Goal: Task Accomplishment & Management: Use online tool/utility

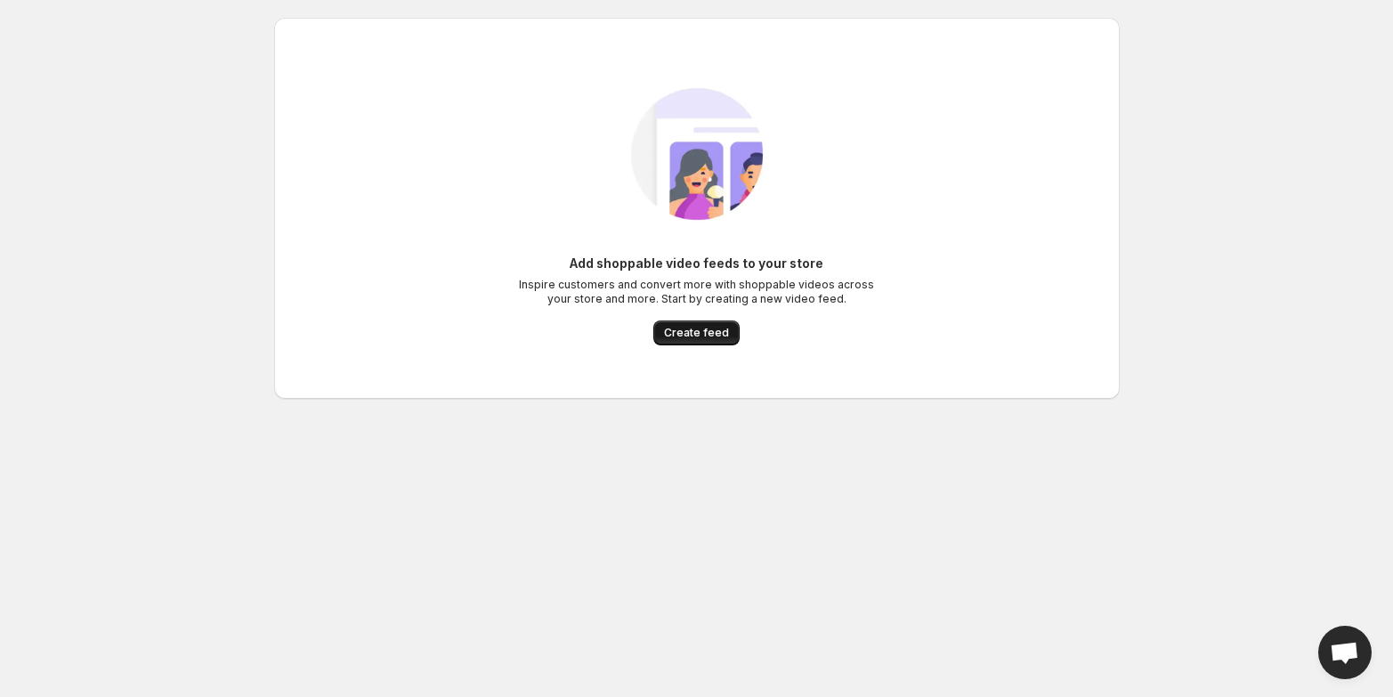
click at [701, 337] on span "Create feed" at bounding box center [696, 333] width 65 height 14
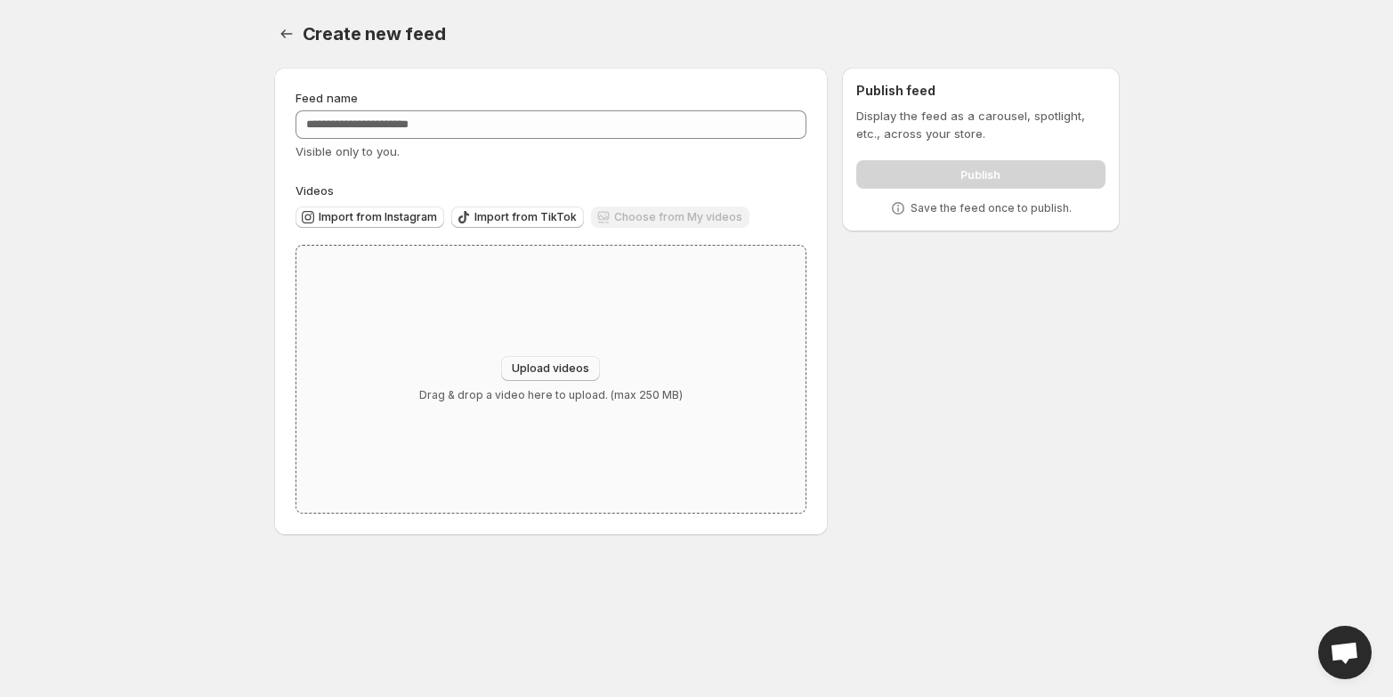
click at [556, 373] on span "Upload videos" at bounding box center [550, 368] width 77 height 14
type input "**********"
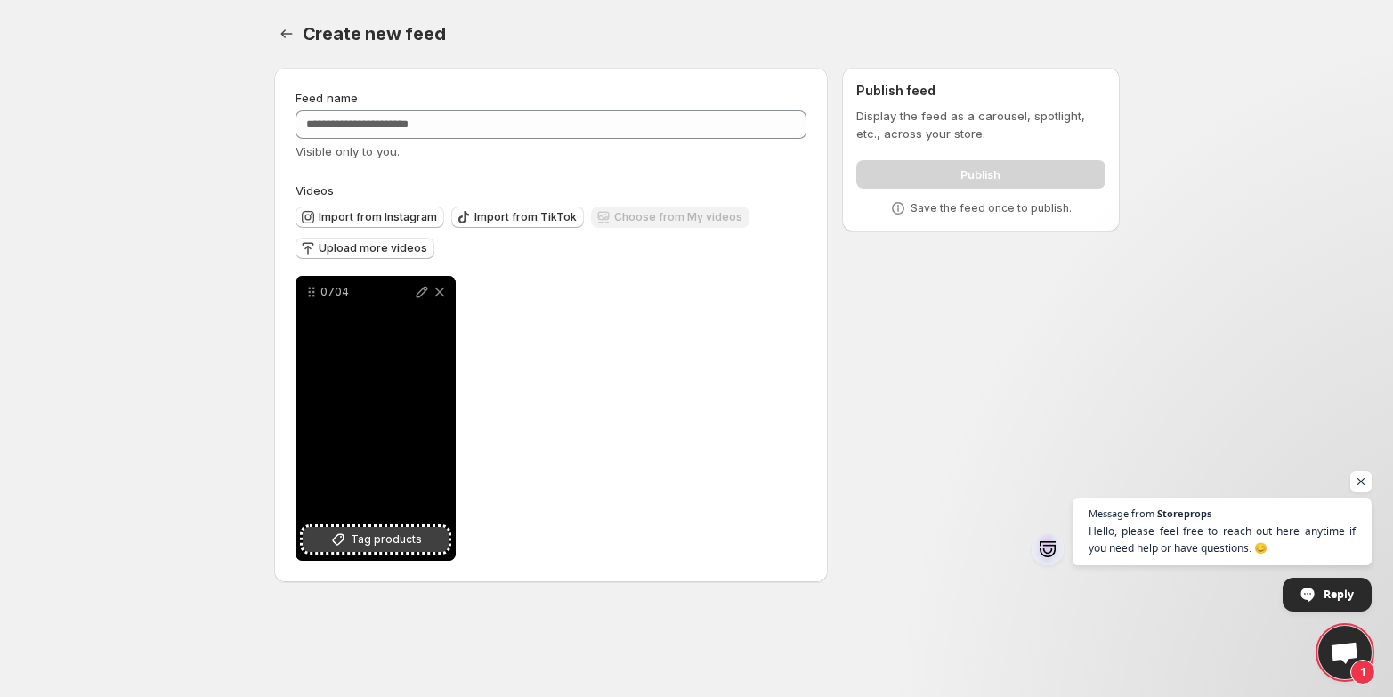
click at [396, 546] on span "Tag products" at bounding box center [386, 540] width 71 height 18
click at [393, 430] on div "0704" at bounding box center [376, 418] width 160 height 285
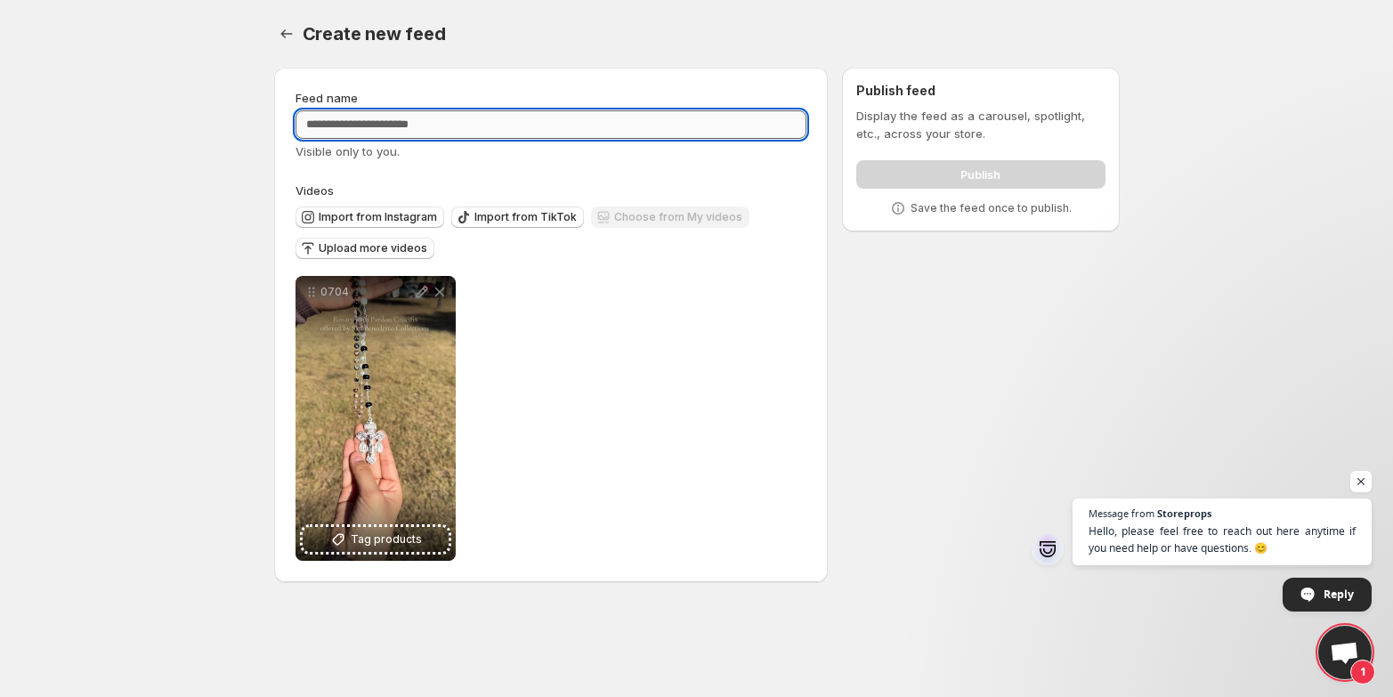
click at [385, 123] on input "Feed name" at bounding box center [552, 124] width 512 height 28
type input "*"
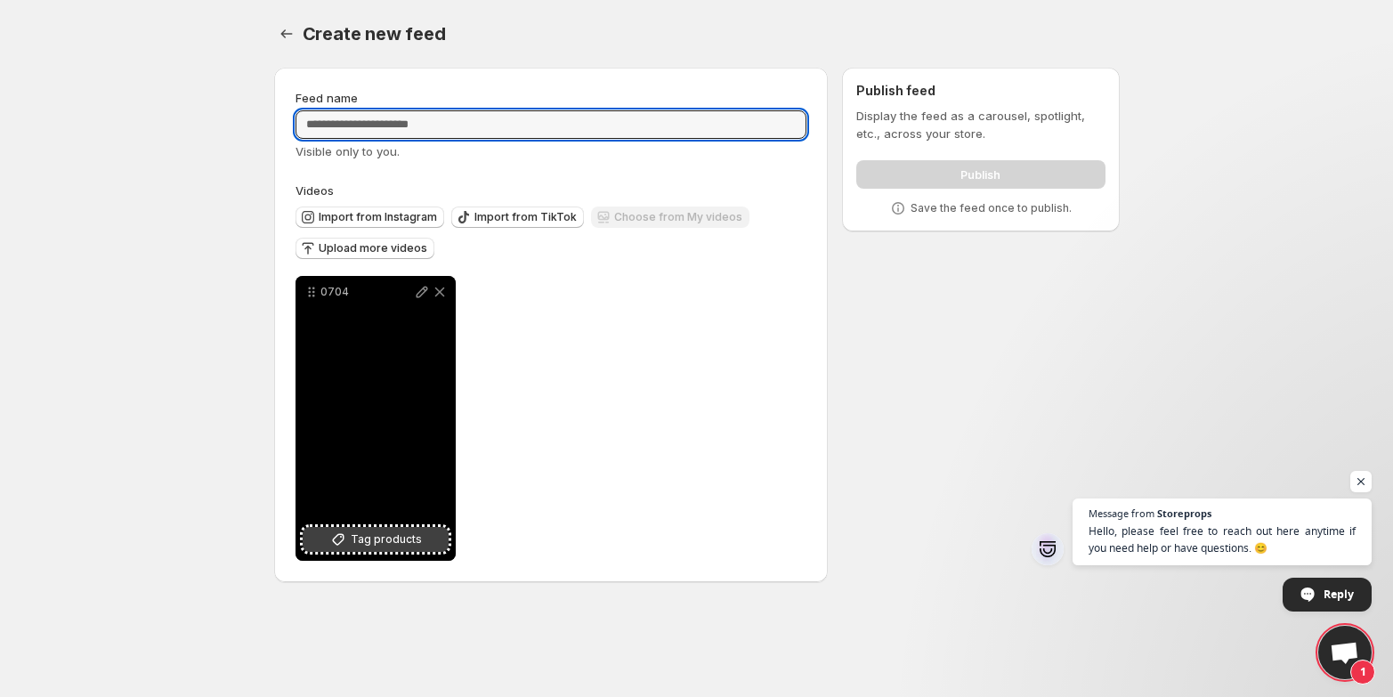
click at [357, 547] on span "Tag products" at bounding box center [386, 540] width 71 height 18
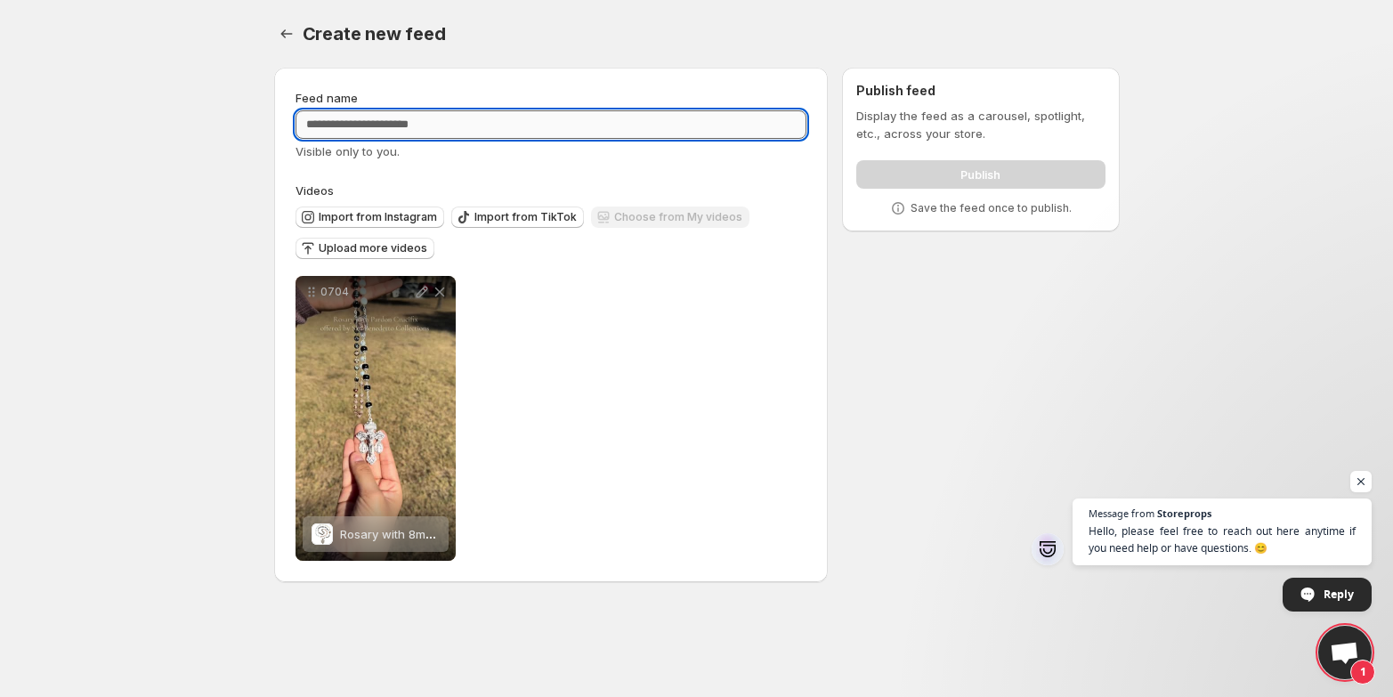
click at [338, 129] on input "Feed name" at bounding box center [552, 124] width 512 height 28
type input "**********"
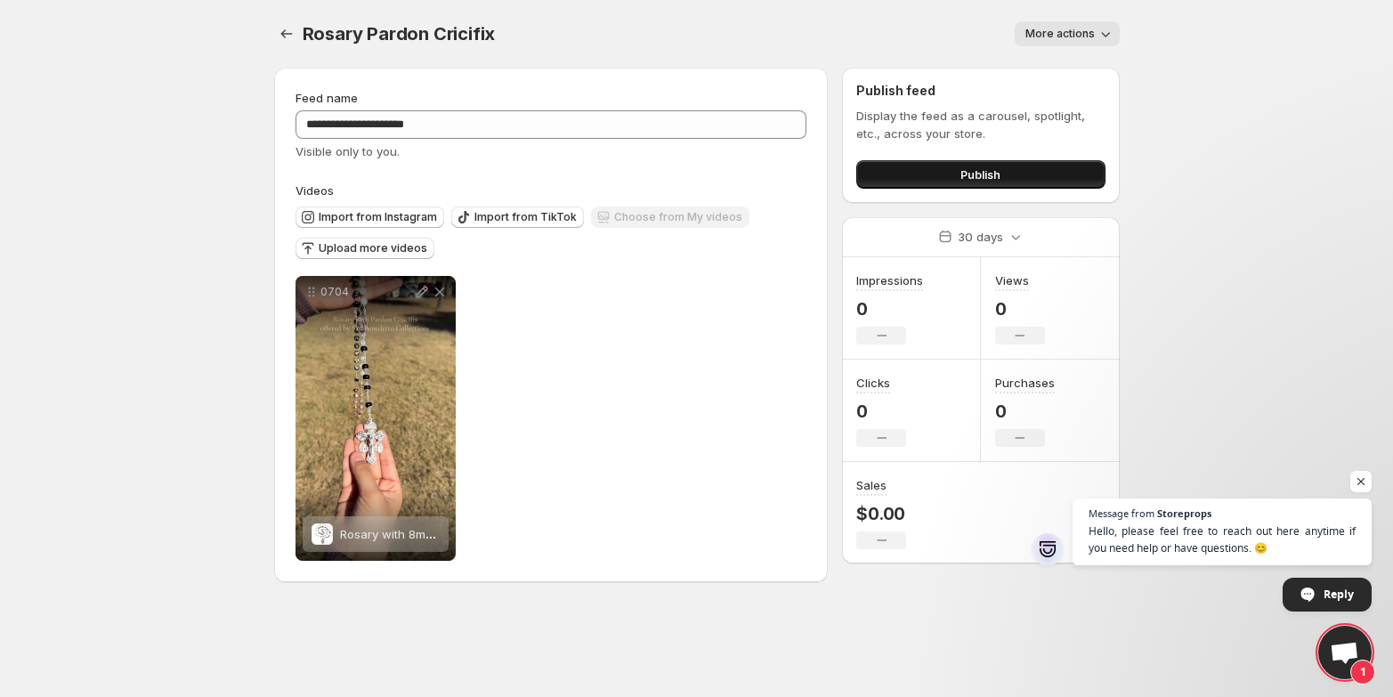
click at [962, 169] on span "Publish" at bounding box center [981, 175] width 40 height 18
click at [1084, 35] on span "More actions" at bounding box center [1059, 34] width 69 height 14
click at [1168, 45] on body "**********" at bounding box center [696, 348] width 1393 height 697
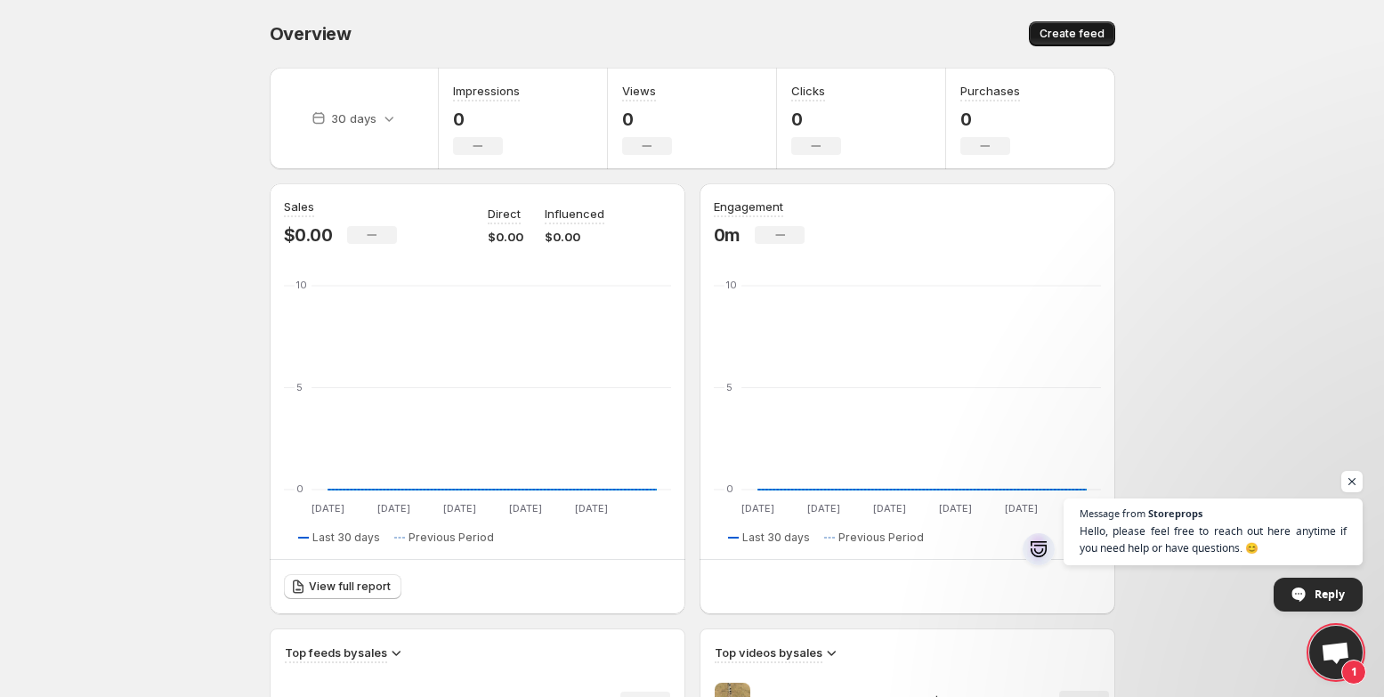
click at [1078, 29] on span "Create feed" at bounding box center [1072, 34] width 65 height 14
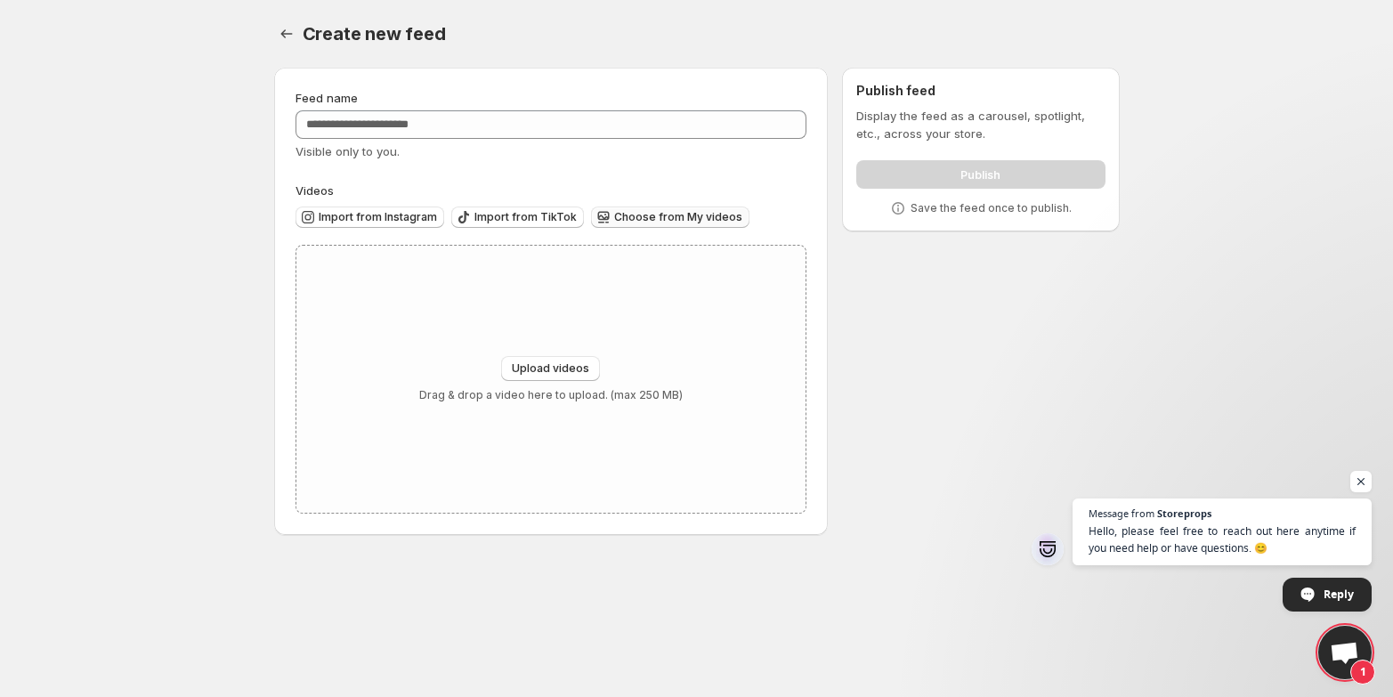
click at [678, 214] on span "Choose from My videos" at bounding box center [678, 217] width 128 height 14
click at [550, 380] on button "Upload videos" at bounding box center [550, 368] width 99 height 25
click at [520, 220] on span "Import from TikTok" at bounding box center [525, 217] width 102 height 14
click at [552, 363] on span "Upload videos" at bounding box center [550, 368] width 77 height 14
click at [361, 218] on span "Import from Instagram" at bounding box center [378, 217] width 118 height 14
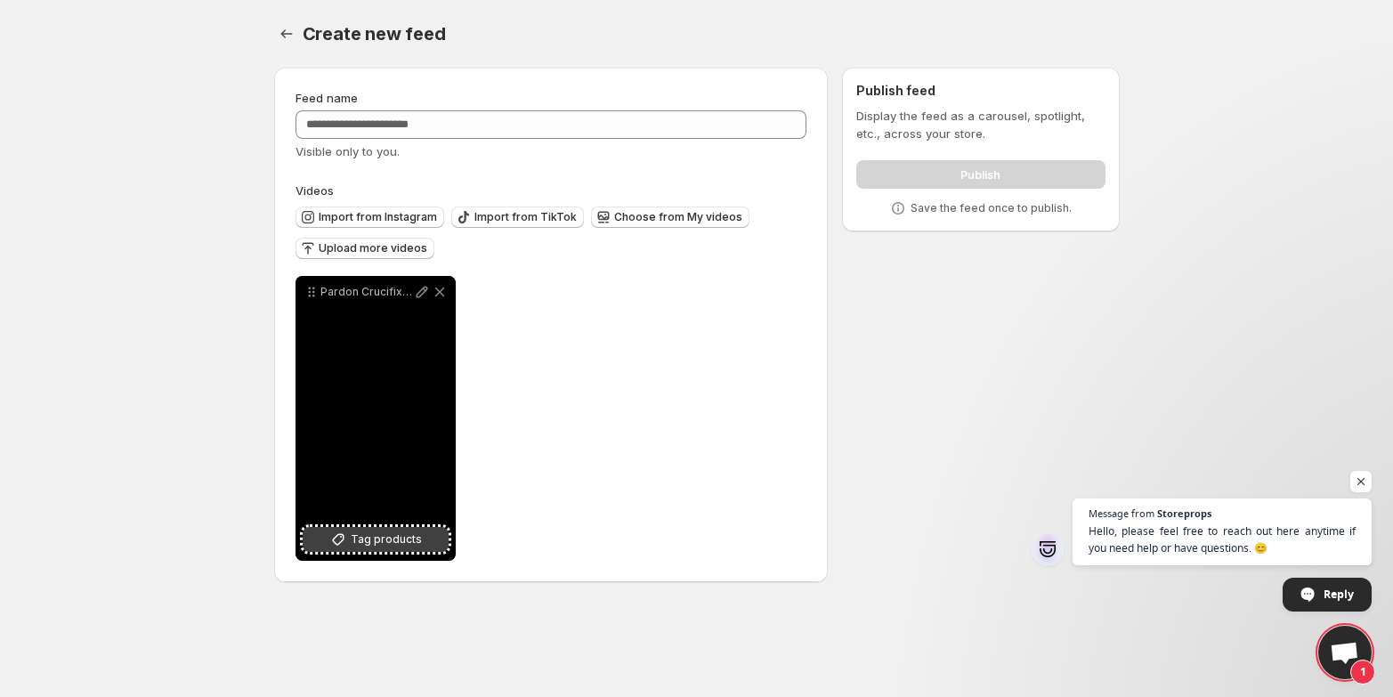
click at [387, 544] on span "Tag products" at bounding box center [386, 540] width 71 height 18
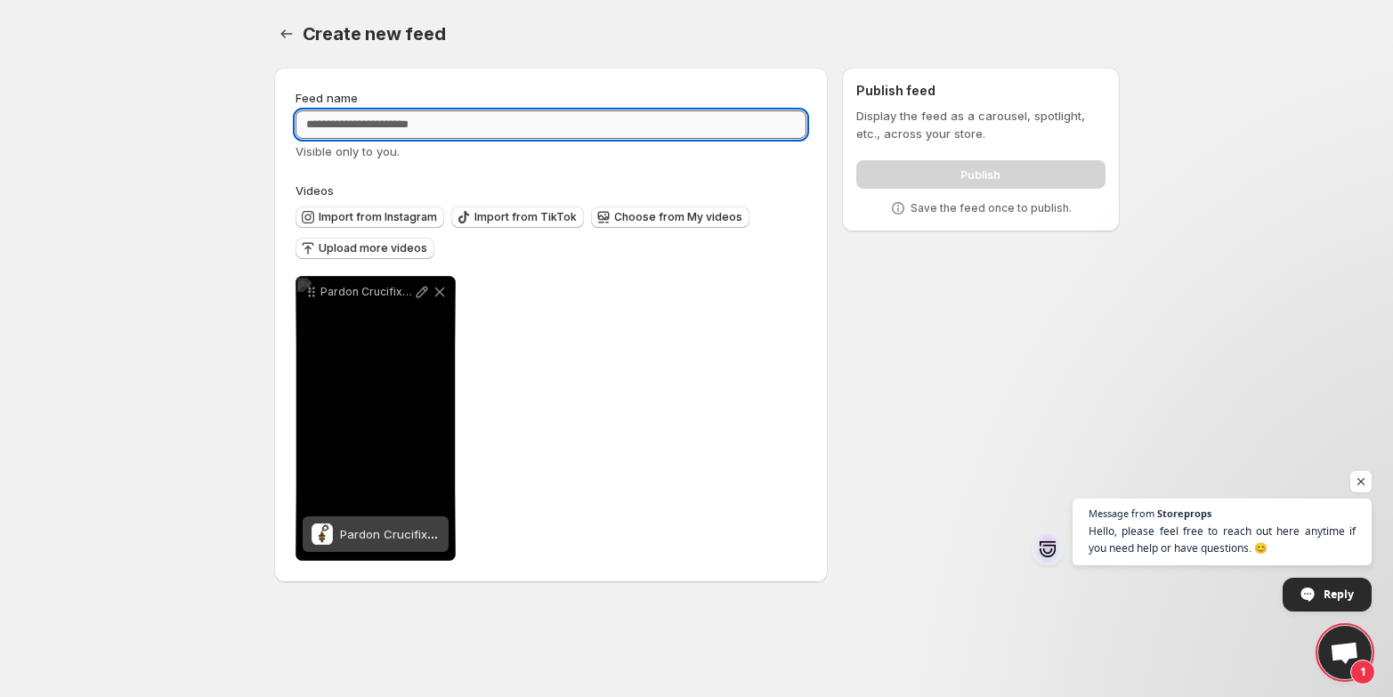
click at [361, 122] on input "Feed name" at bounding box center [552, 124] width 512 height 28
type input "**********"
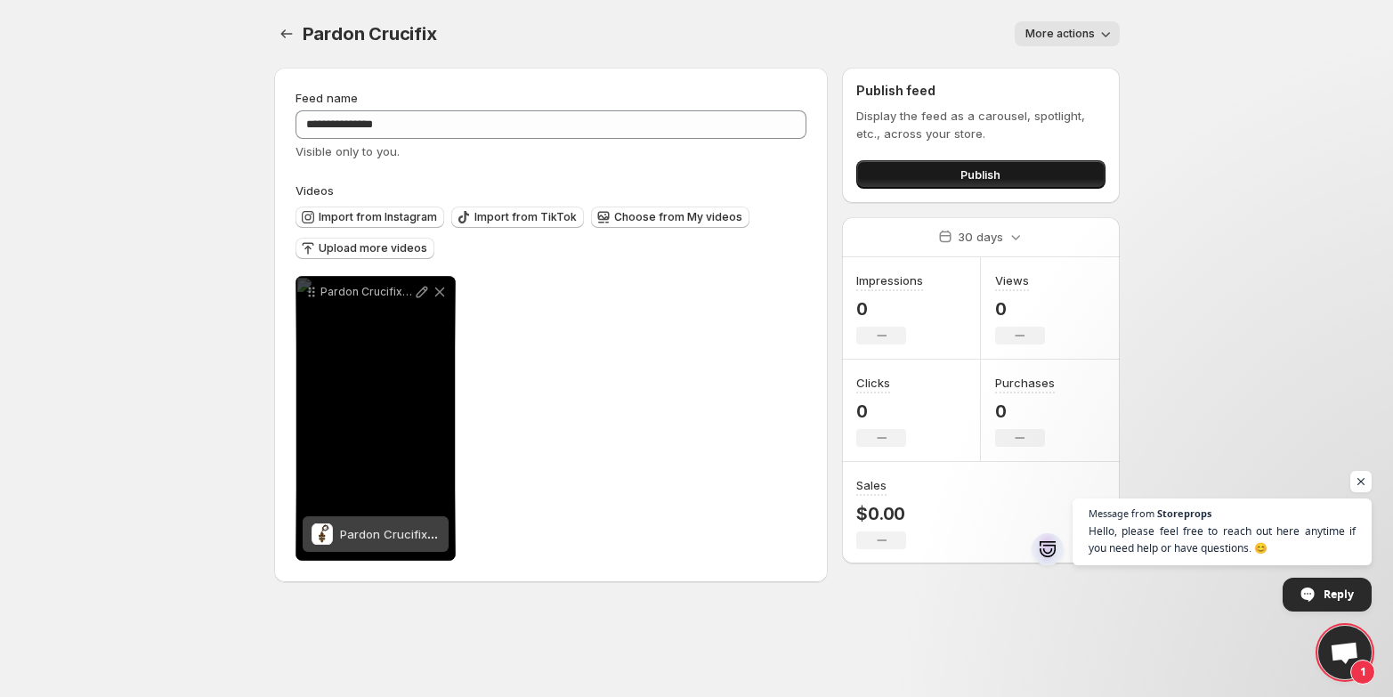
click at [980, 172] on span "Publish" at bounding box center [981, 175] width 40 height 18
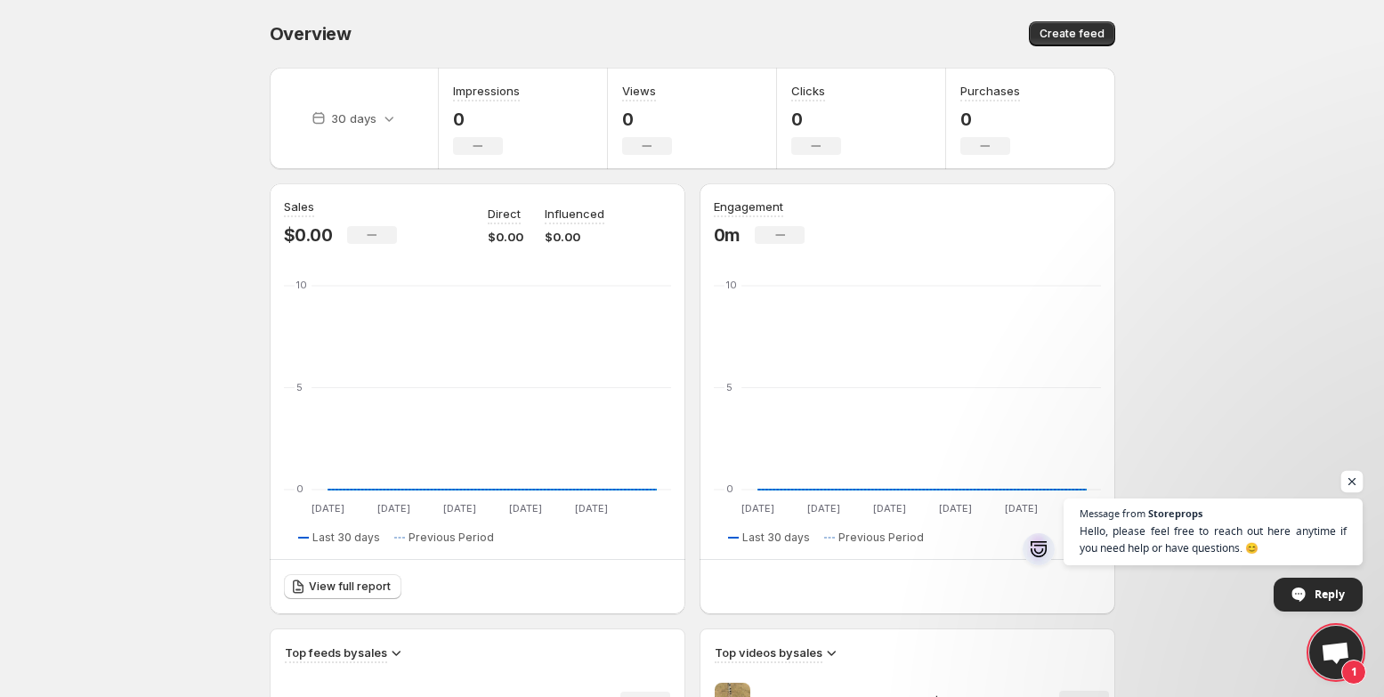
click at [1355, 481] on span "Open chat" at bounding box center [1353, 482] width 22 height 22
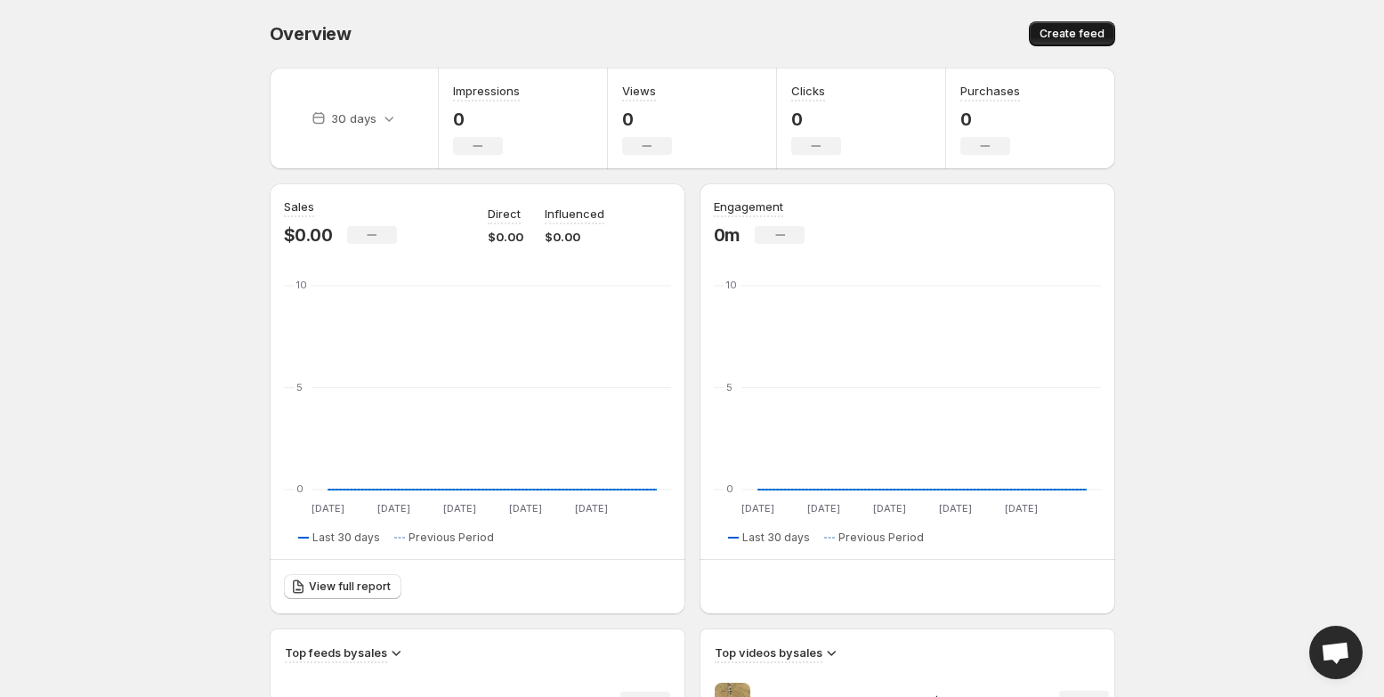
click at [1066, 33] on span "Create feed" at bounding box center [1072, 34] width 65 height 14
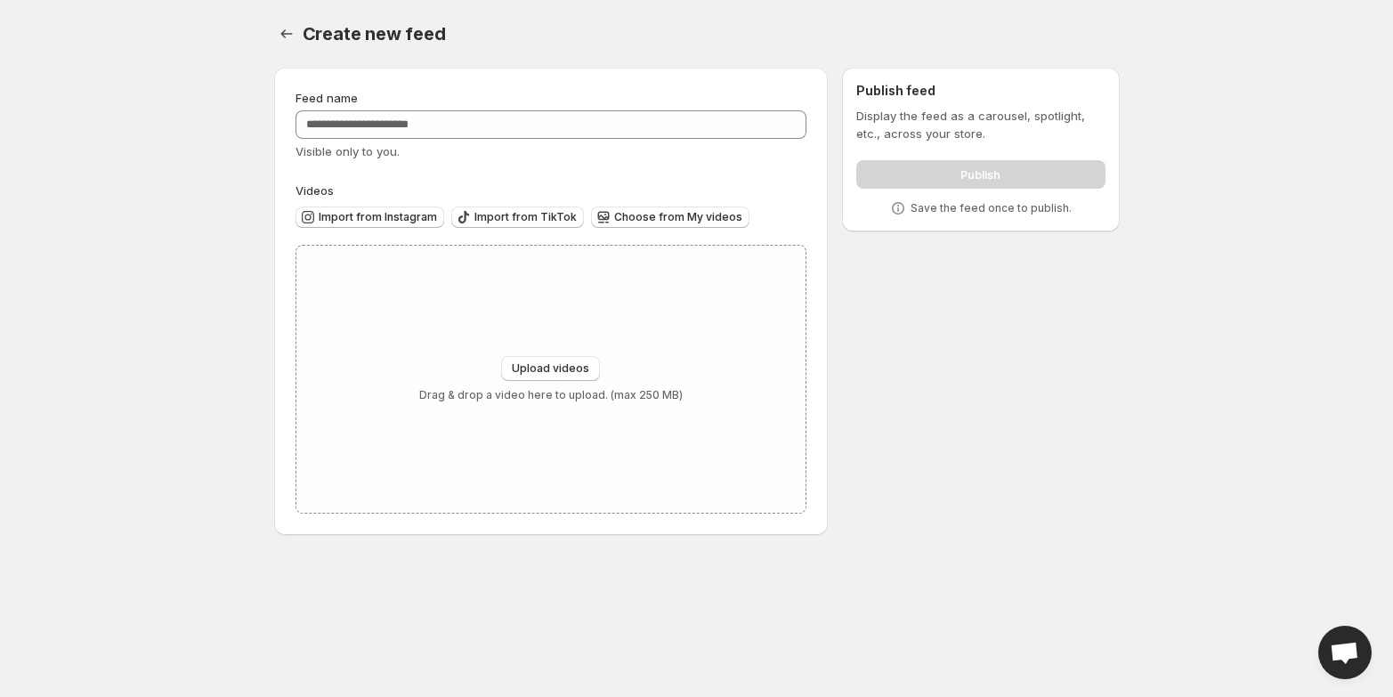
click at [1306, 216] on body "Home Feeds Videos Subscription Settings Create new feed. This page is ready Cre…" at bounding box center [696, 348] width 1393 height 697
click at [282, 37] on icon "Settings" at bounding box center [287, 34] width 18 height 18
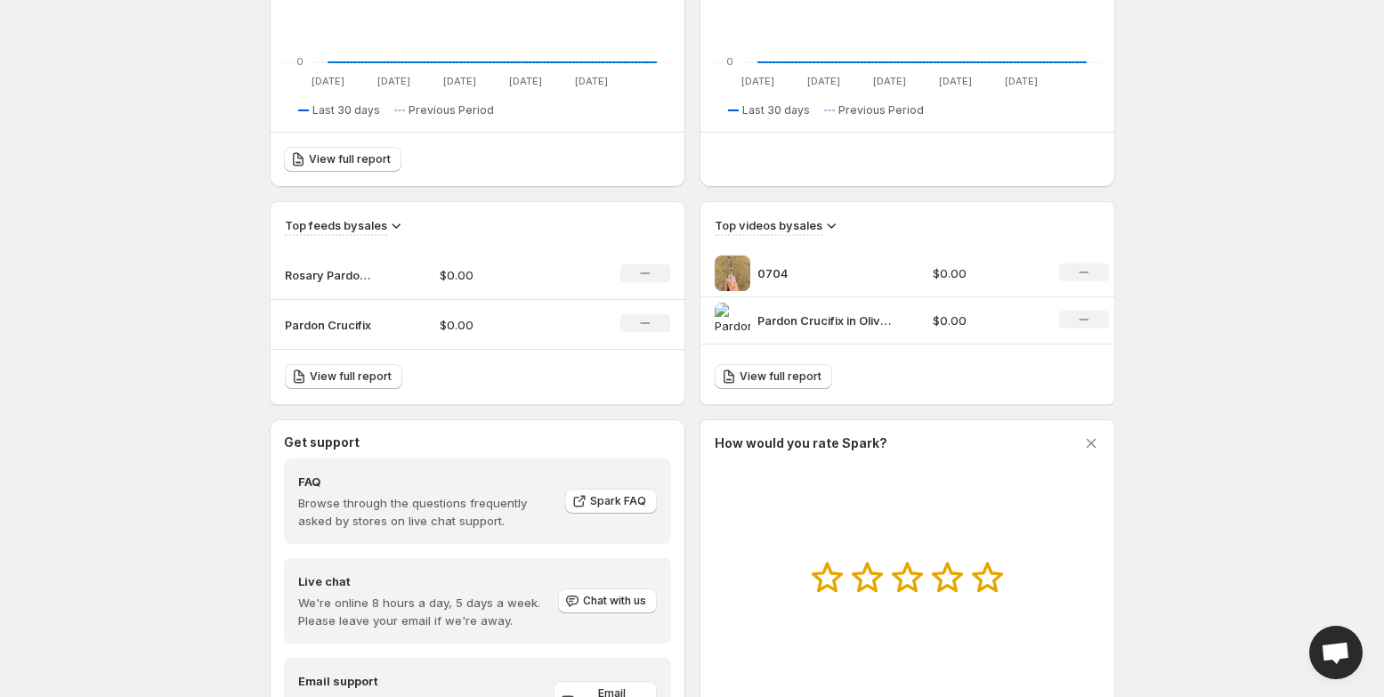
scroll to position [532, 0]
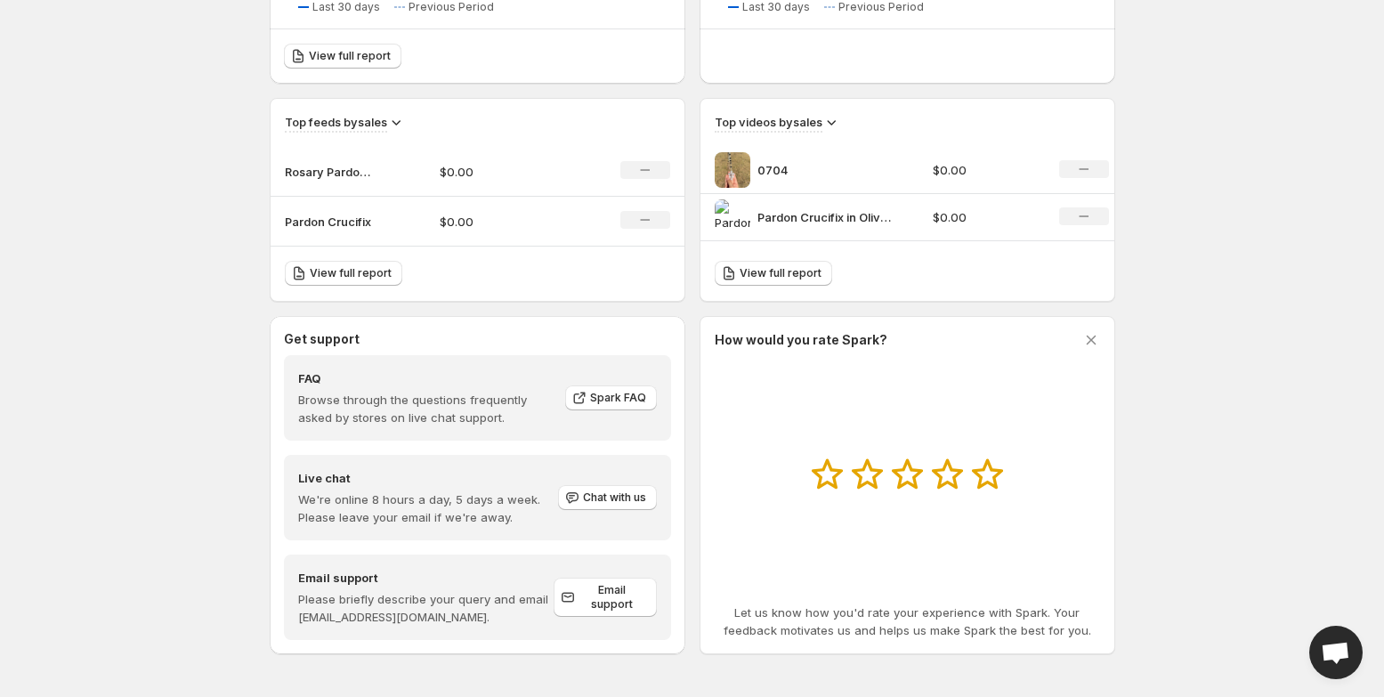
click at [1085, 170] on icon "No change" at bounding box center [1084, 169] width 10 height 14
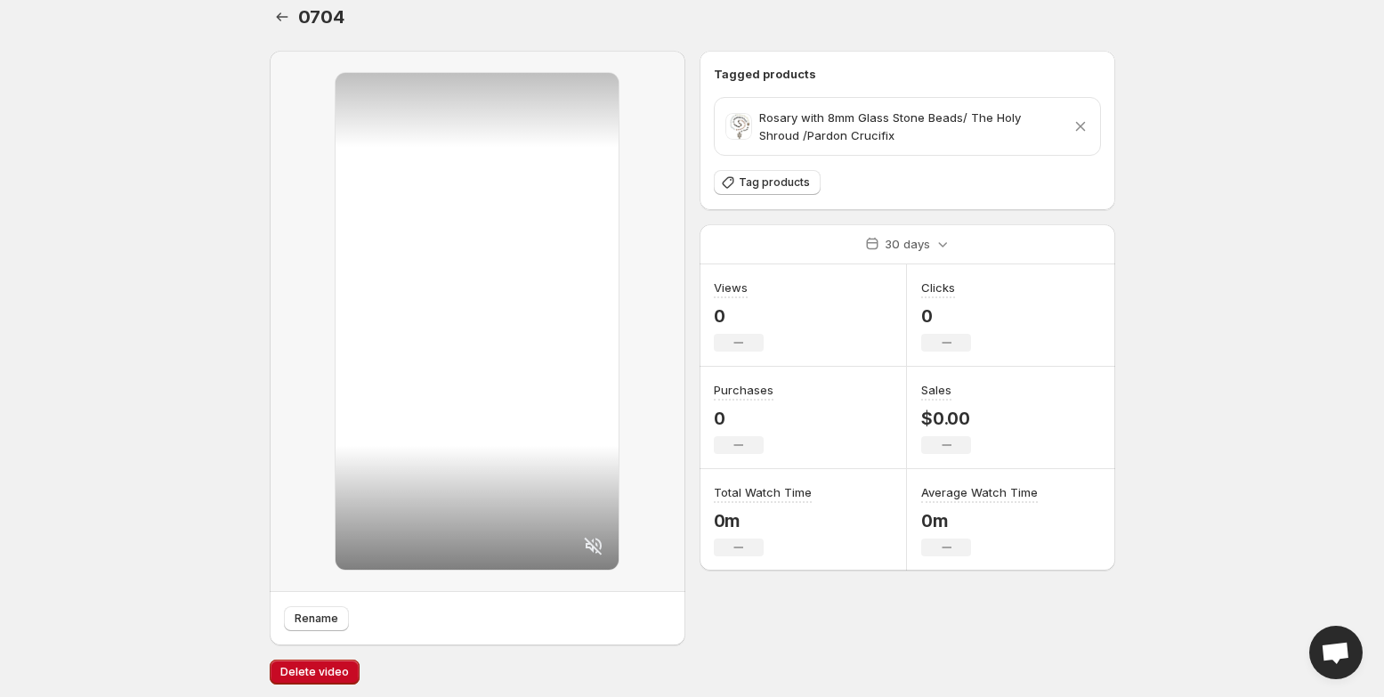
scroll to position [21, 0]
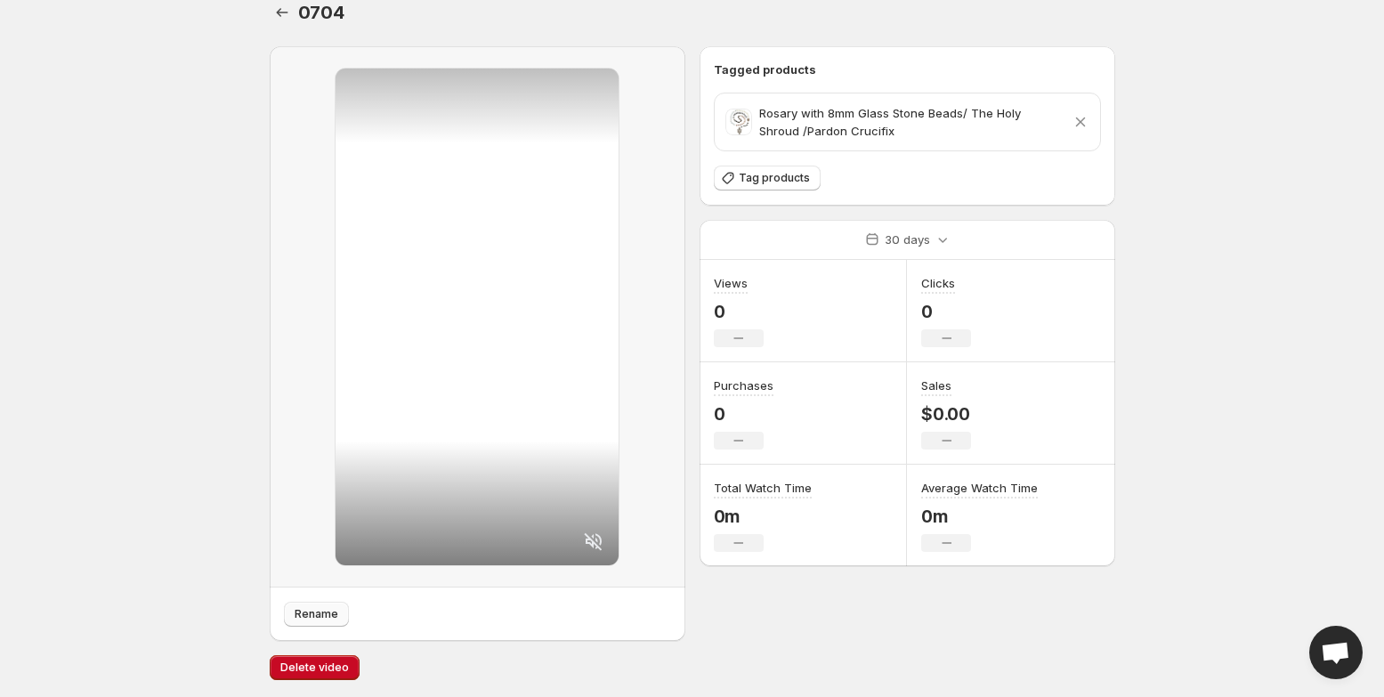
click at [316, 614] on span "Rename" at bounding box center [317, 614] width 44 height 14
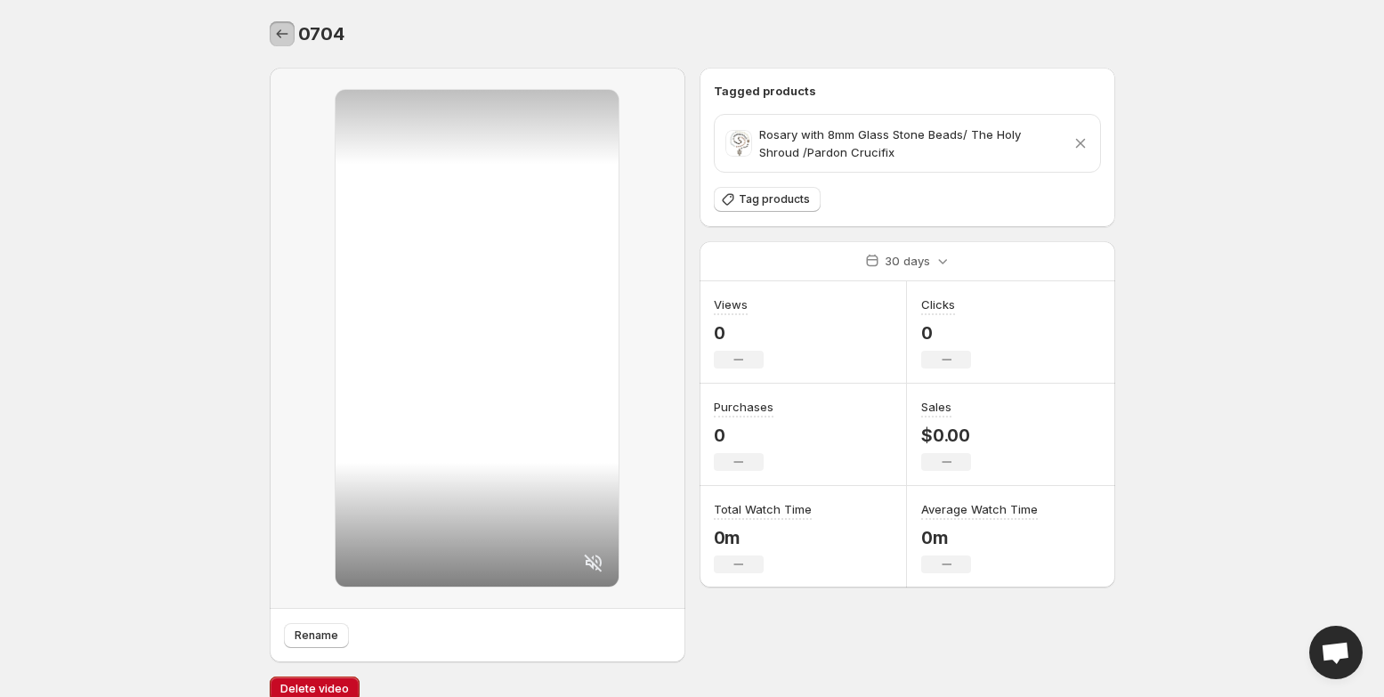
click at [278, 31] on icon "Settings" at bounding box center [282, 34] width 18 height 18
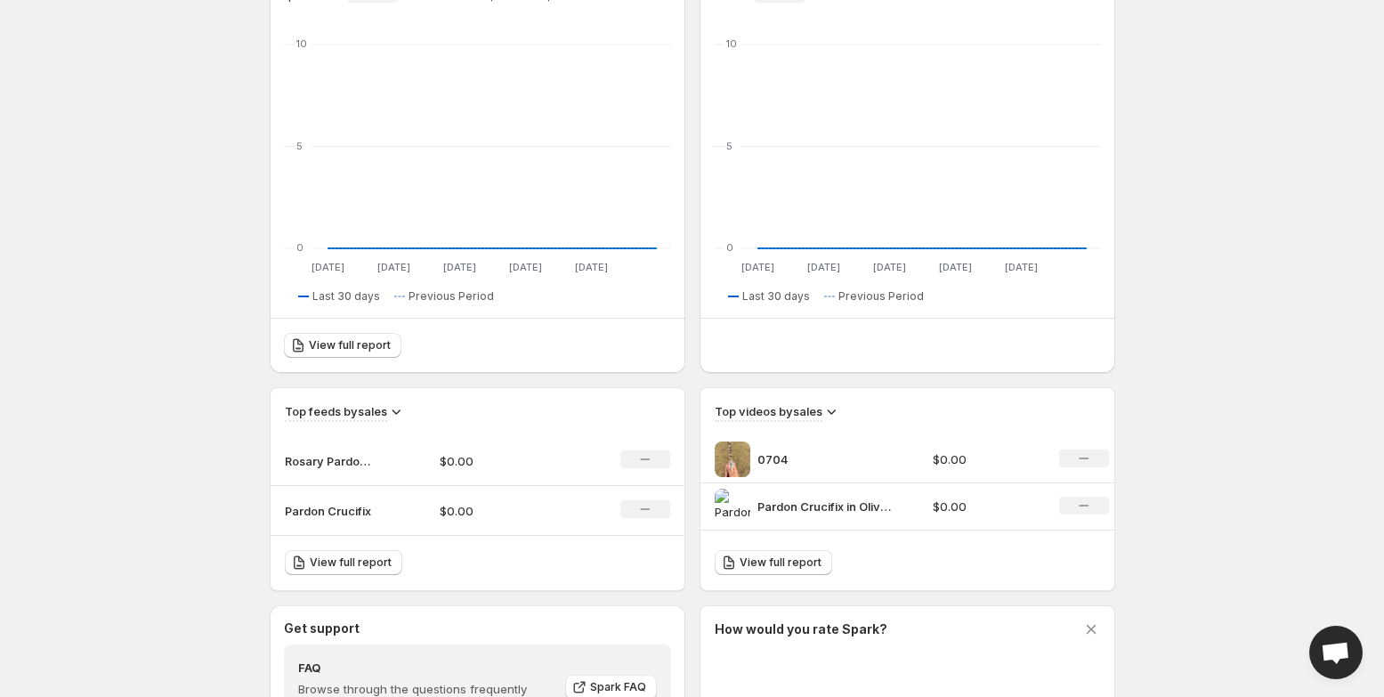
scroll to position [356, 0]
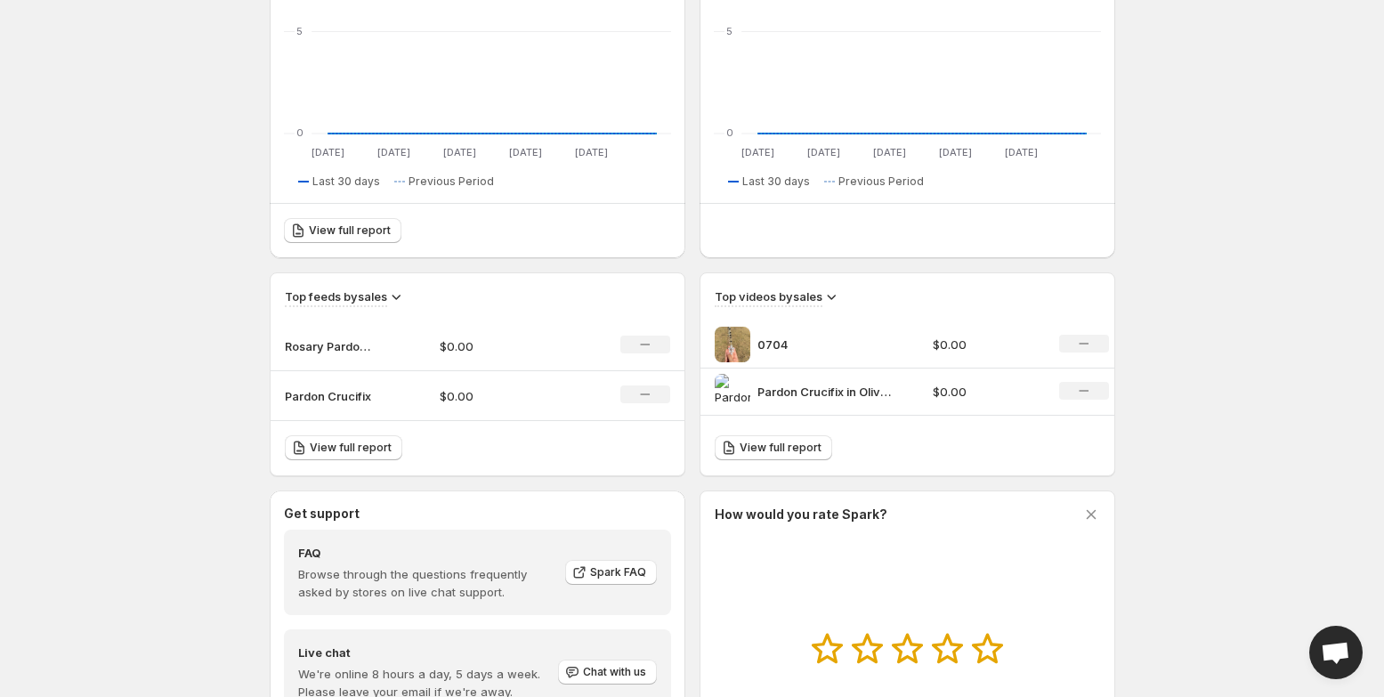
click at [736, 404] on img at bounding box center [733, 392] width 36 height 36
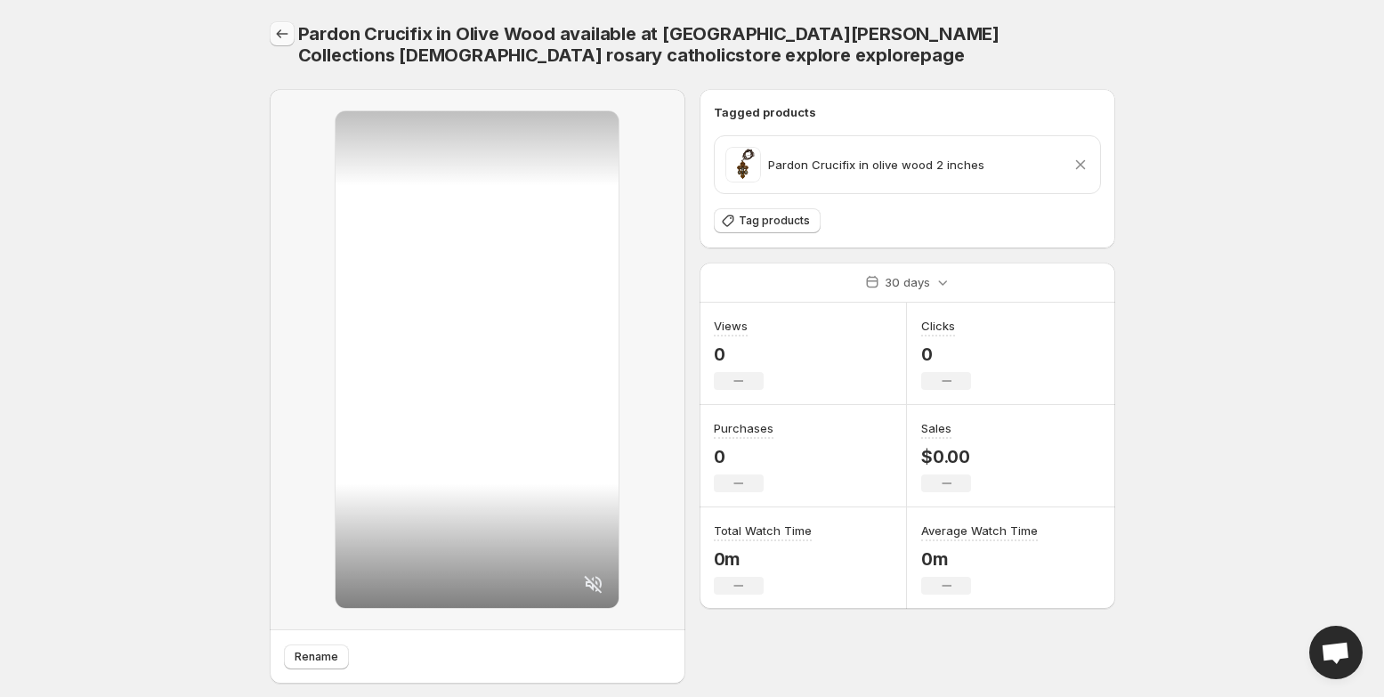
click at [281, 38] on icon "Settings" at bounding box center [282, 34] width 18 height 18
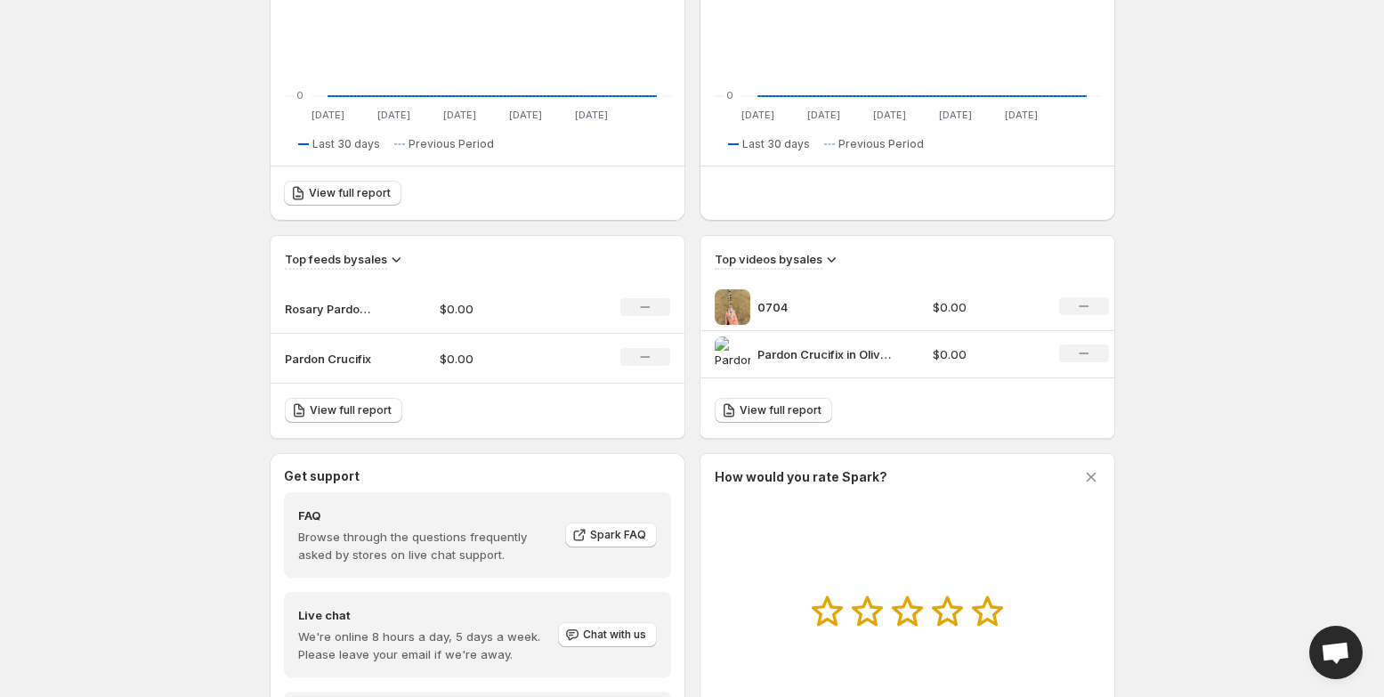
scroll to position [176, 0]
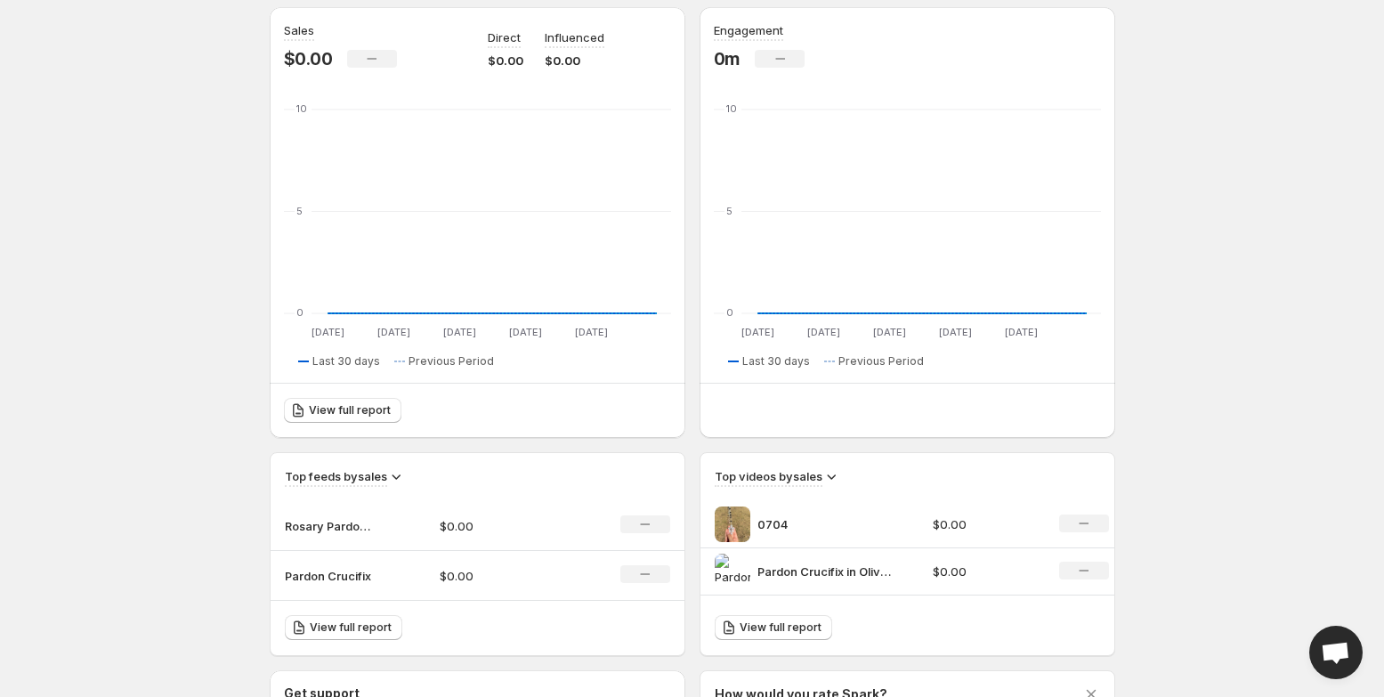
click at [1085, 523] on icon at bounding box center [1085, 524] width 10 height 2
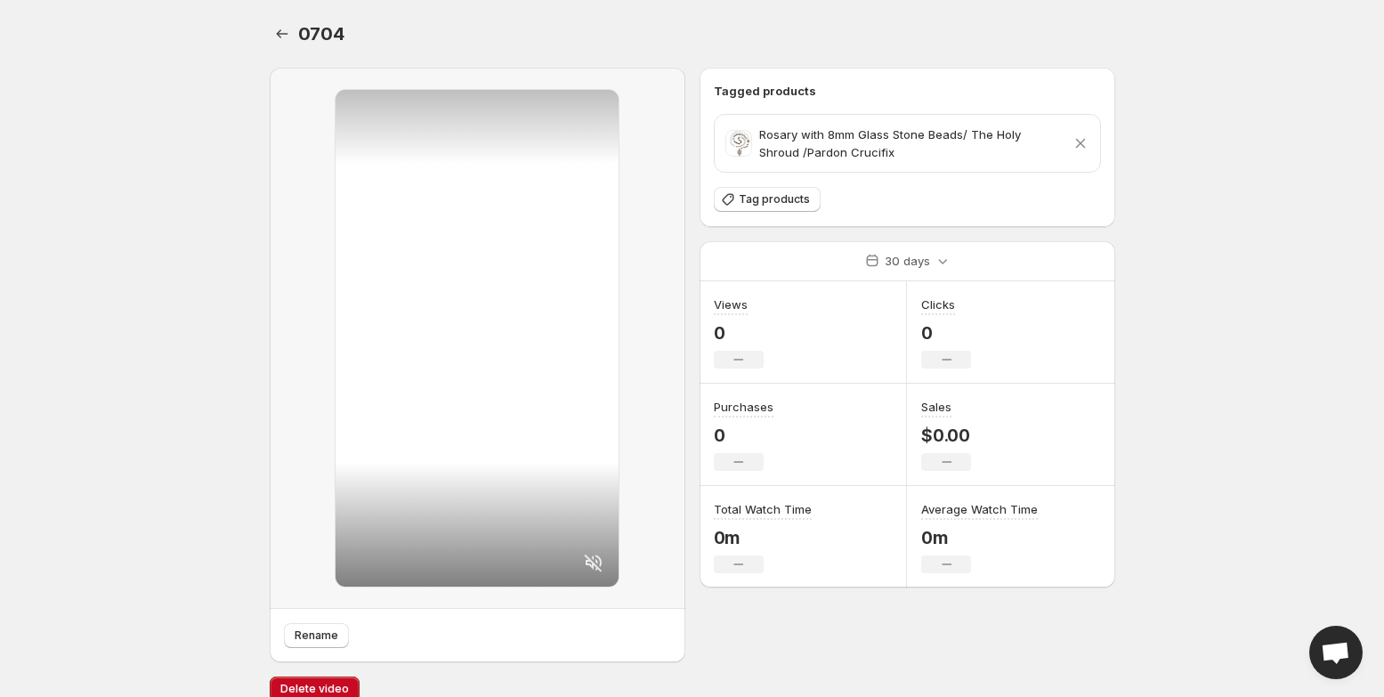
click at [1082, 144] on icon at bounding box center [1080, 144] width 10 height 10
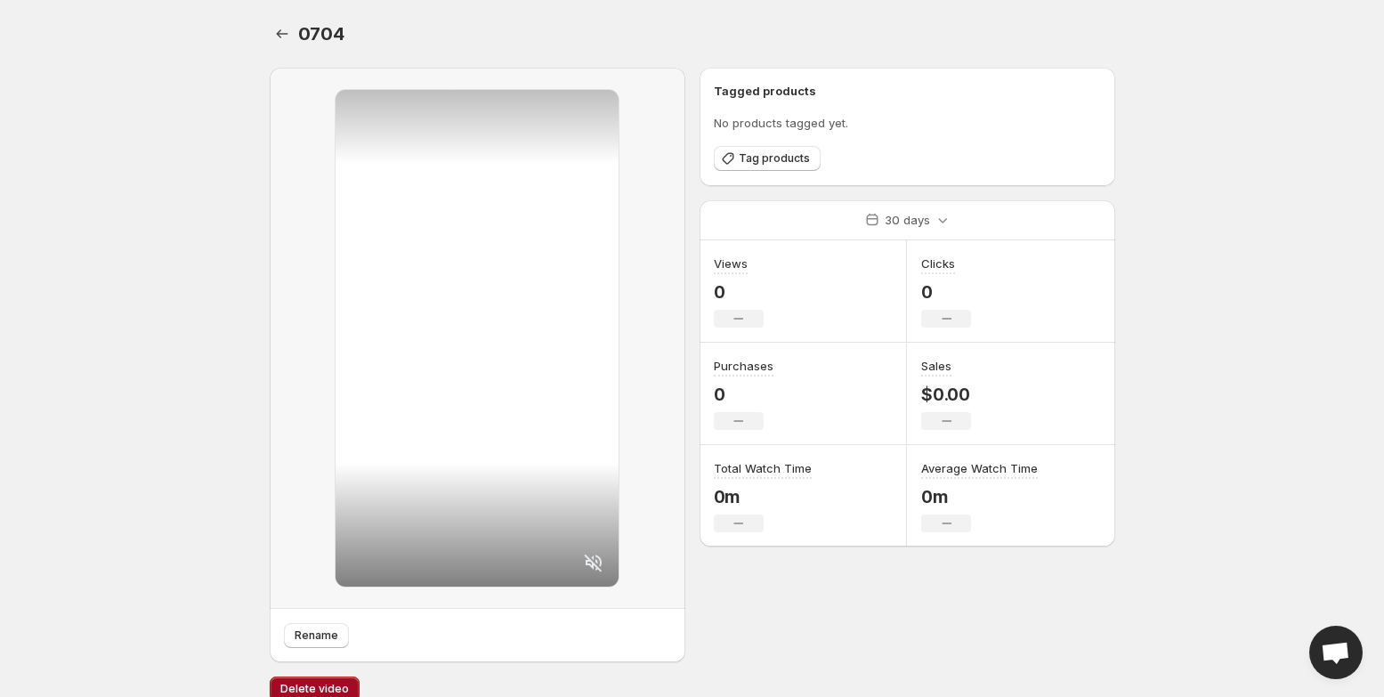
click at [321, 681] on button "Delete video" at bounding box center [315, 689] width 90 height 25
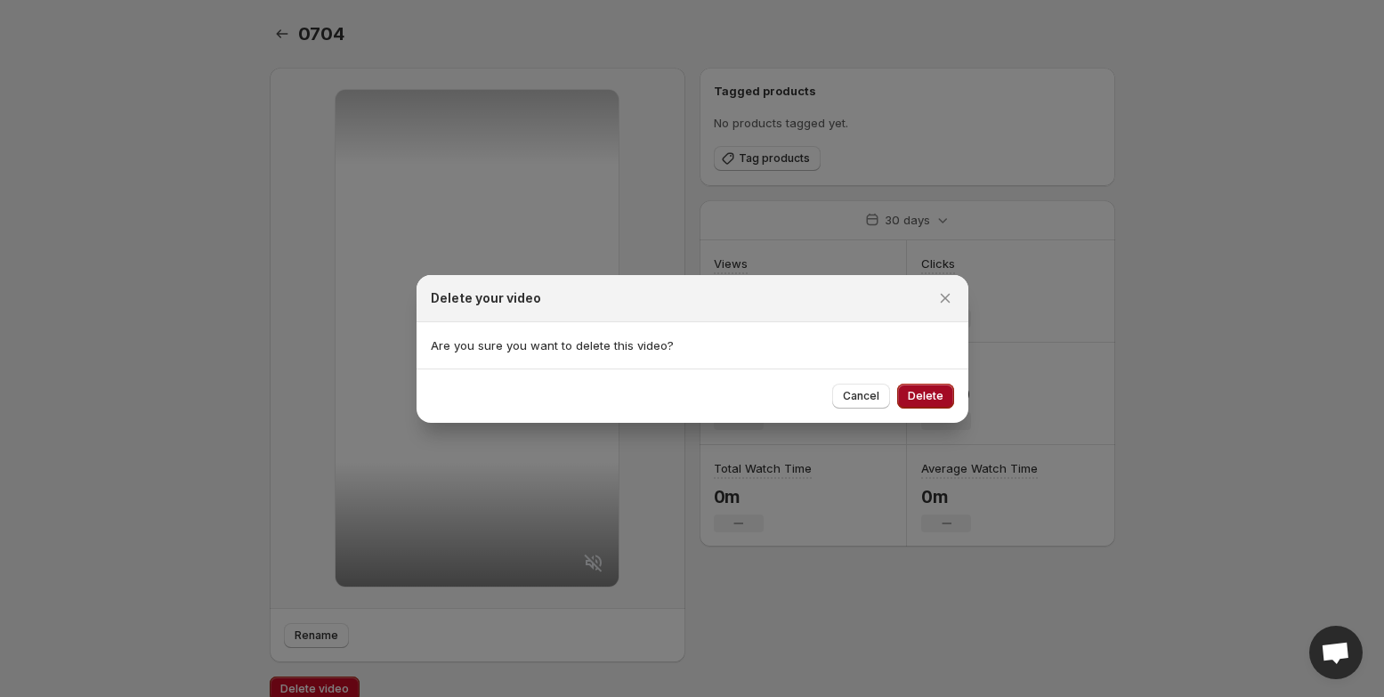
click at [939, 397] on span "Delete" at bounding box center [926, 396] width 36 height 14
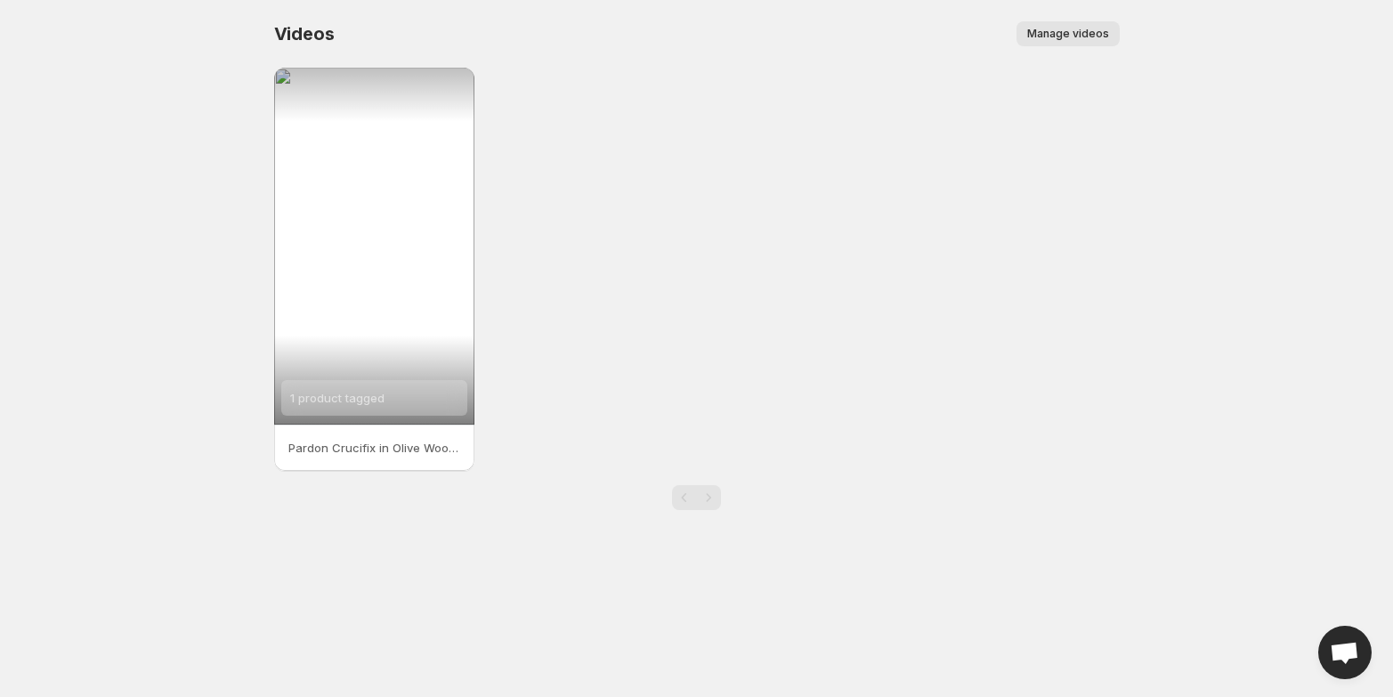
click at [1115, 28] on button "Manage videos" at bounding box center [1068, 33] width 103 height 25
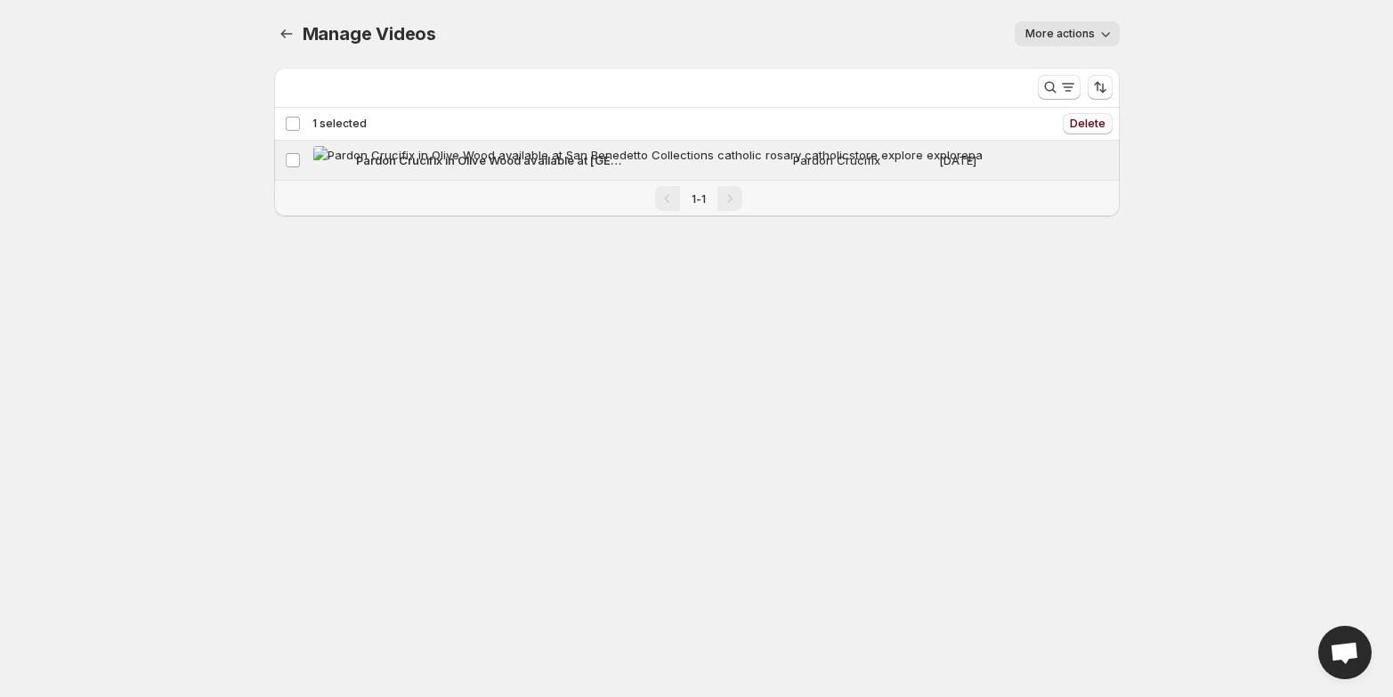
click at [1091, 122] on span "Delete" at bounding box center [1088, 124] width 36 height 14
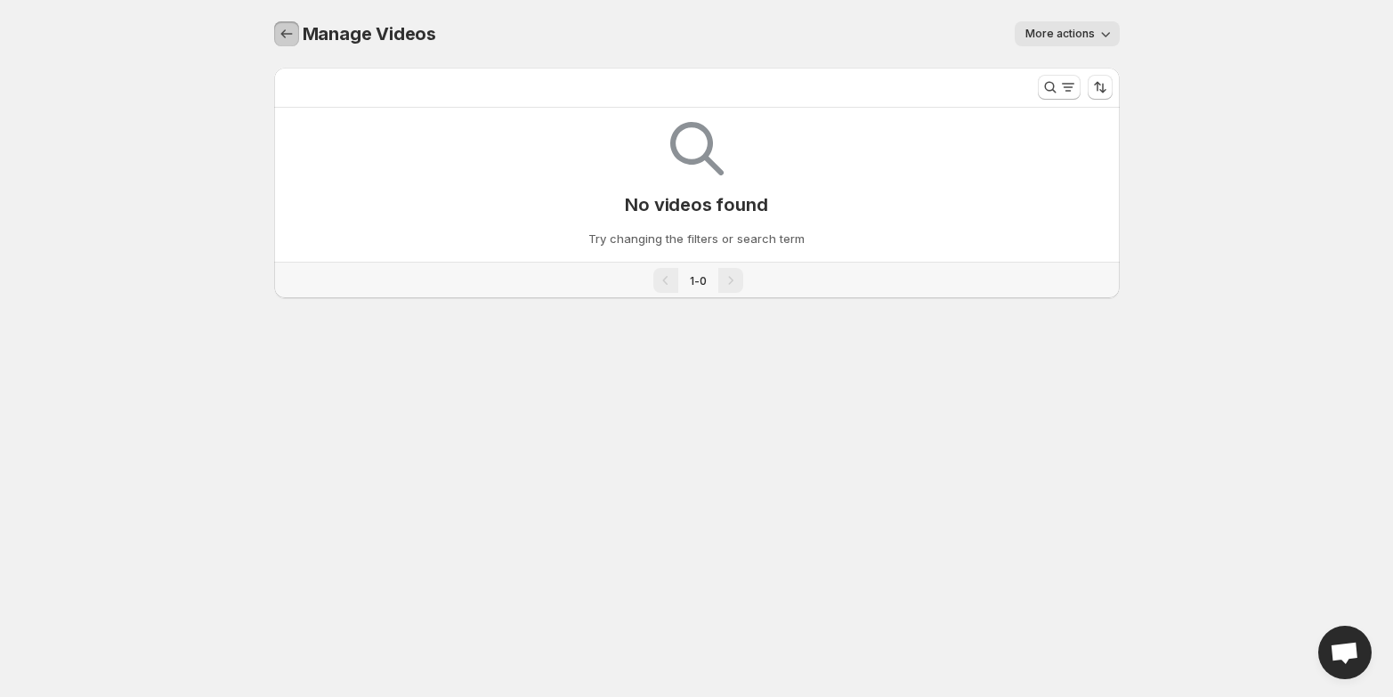
click at [292, 43] on button "Manage Videos" at bounding box center [286, 33] width 25 height 25
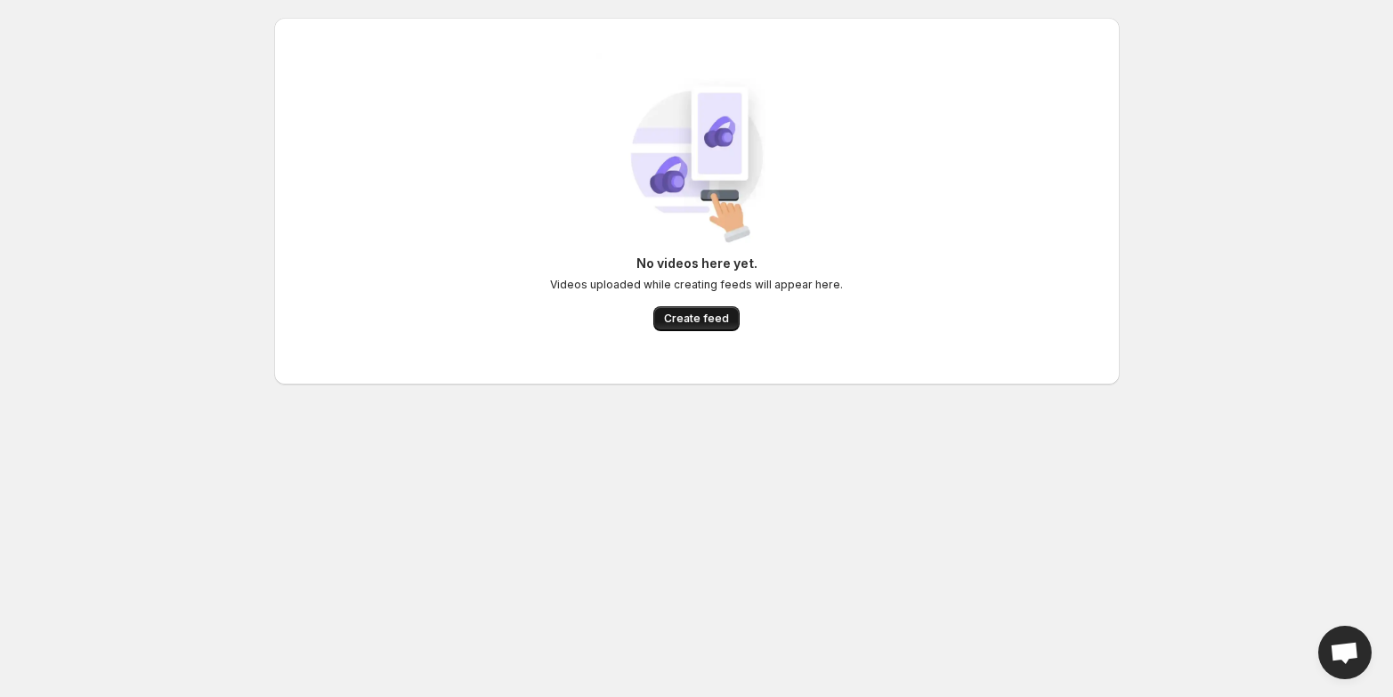
click at [707, 325] on span "Create feed" at bounding box center [696, 319] width 65 height 14
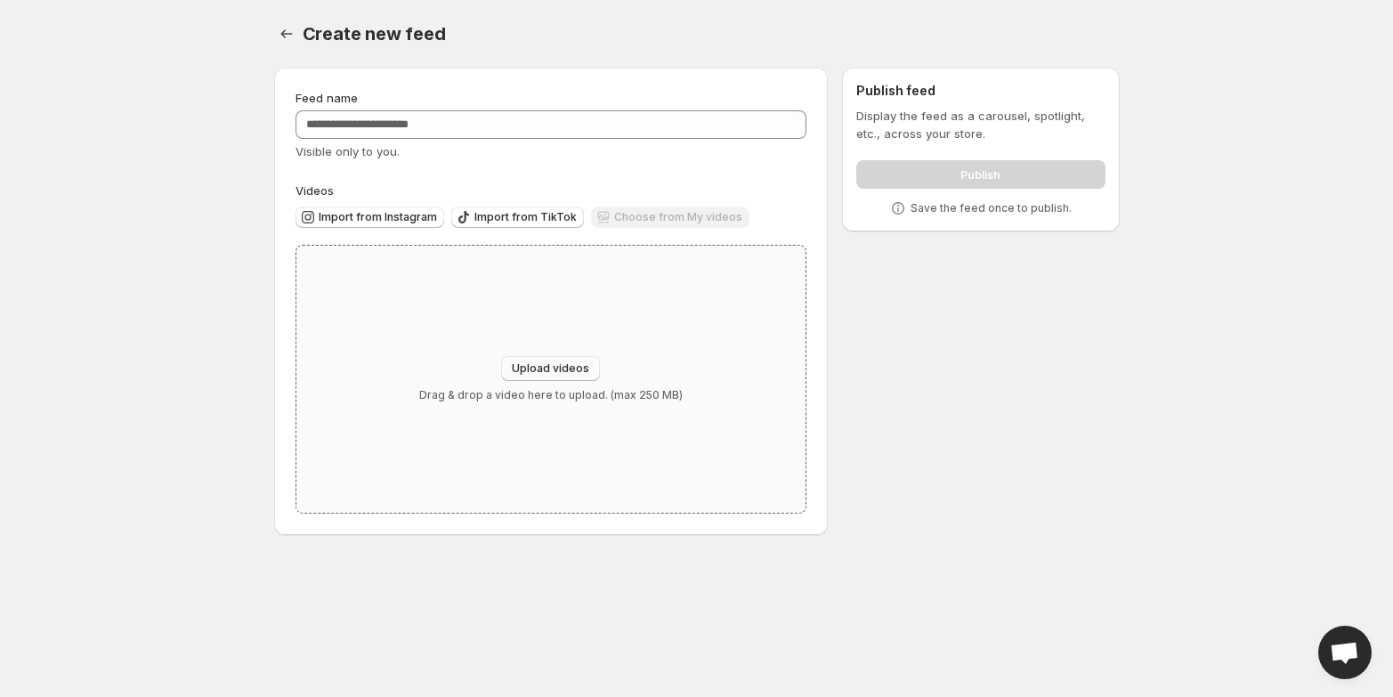
click at [546, 362] on span "Upload videos" at bounding box center [550, 368] width 77 height 14
type input "**********"
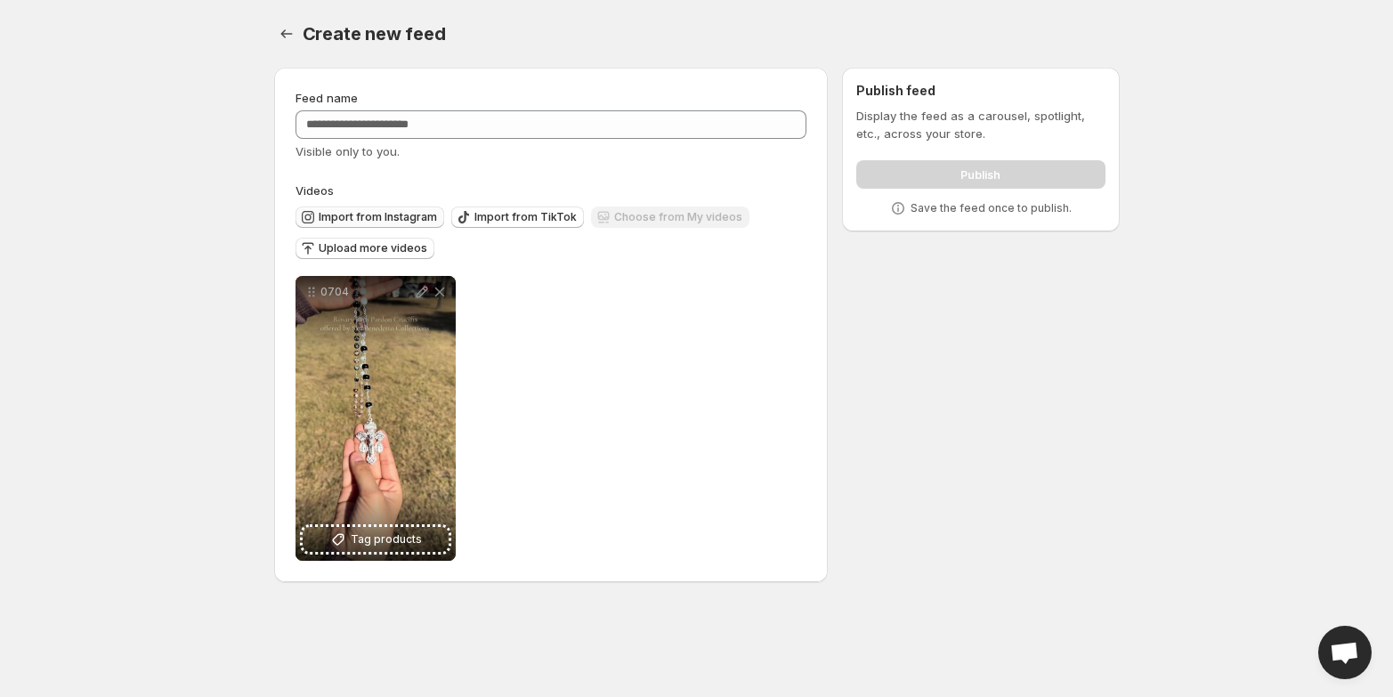
click at [367, 221] on span "Import from Instagram" at bounding box center [378, 217] width 118 height 14
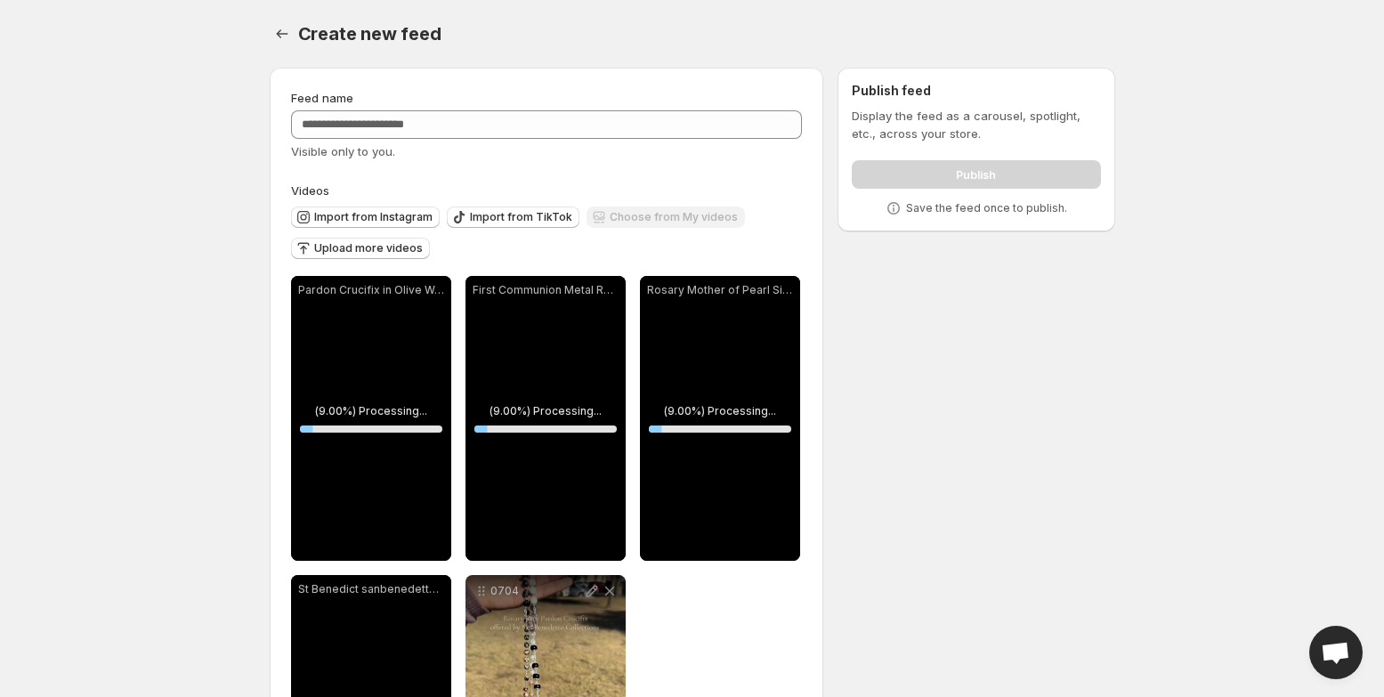
scroll to position [207, 0]
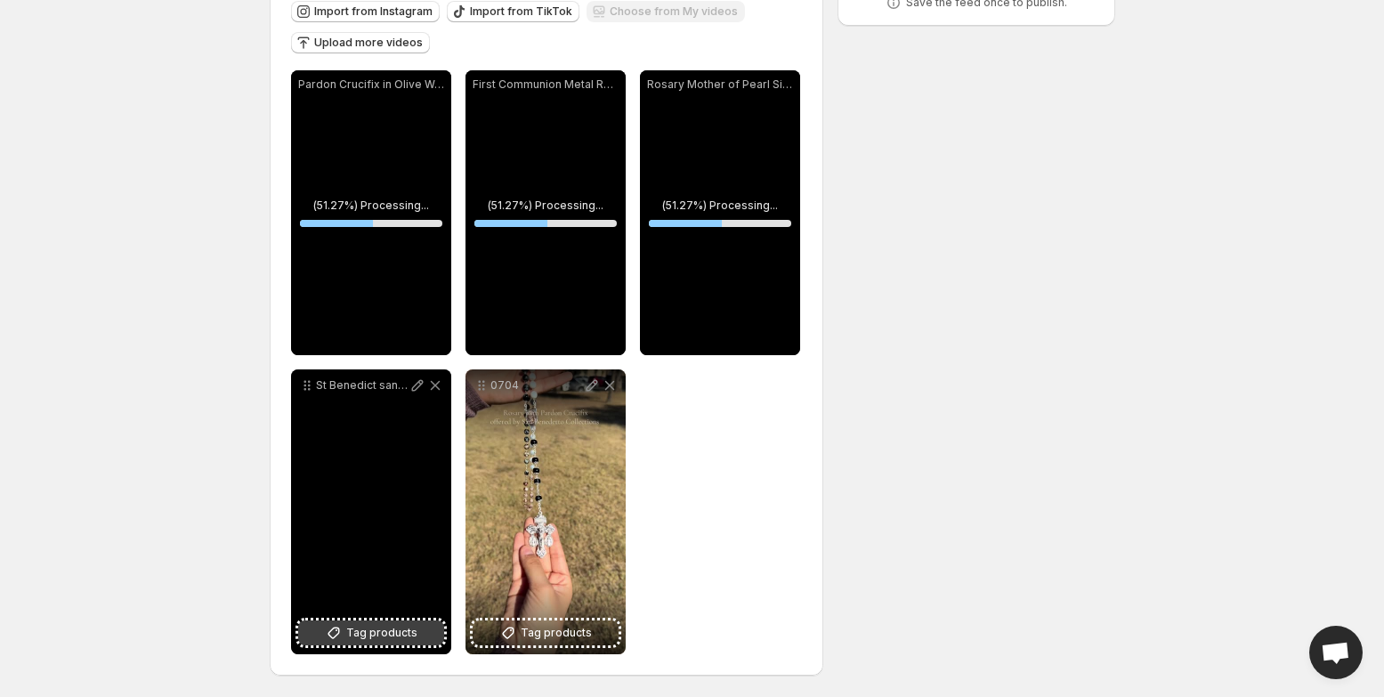
click at [375, 635] on span "Tag products" at bounding box center [381, 633] width 71 height 18
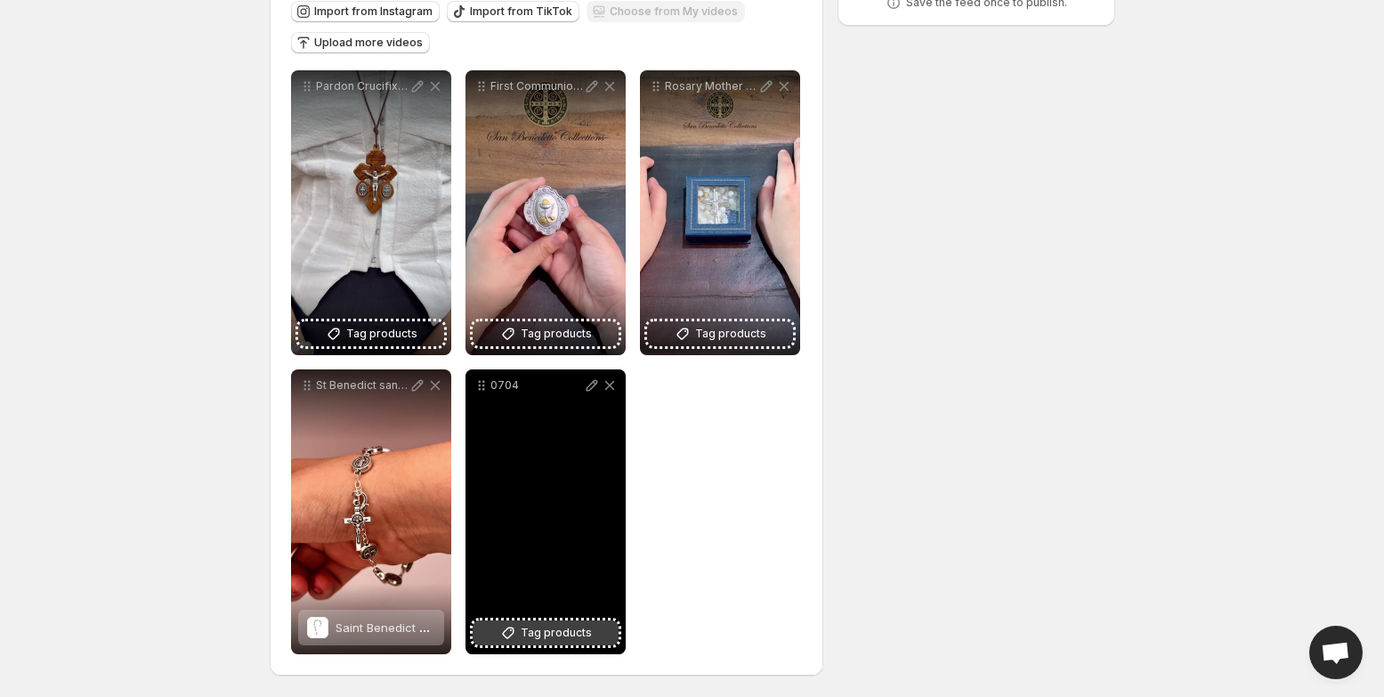
click at [544, 621] on button "Tag products" at bounding box center [546, 632] width 146 height 25
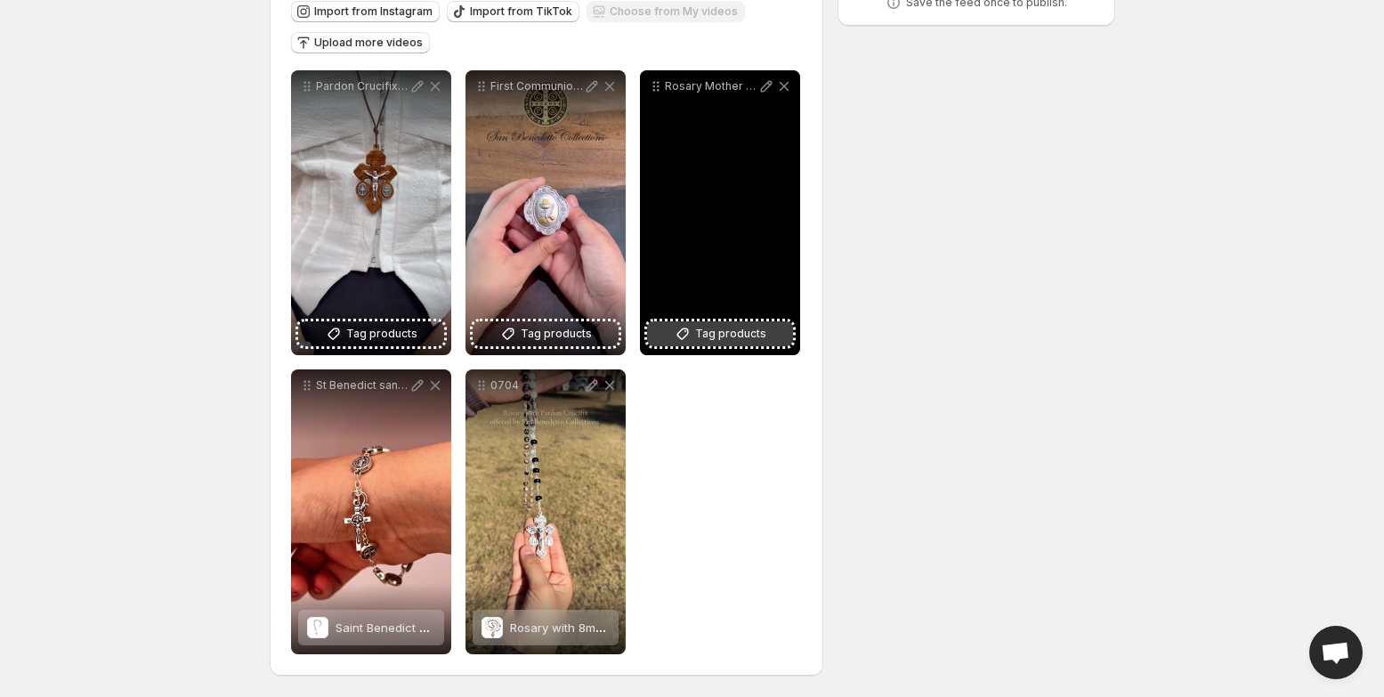
click at [732, 327] on span "Tag products" at bounding box center [730, 334] width 71 height 18
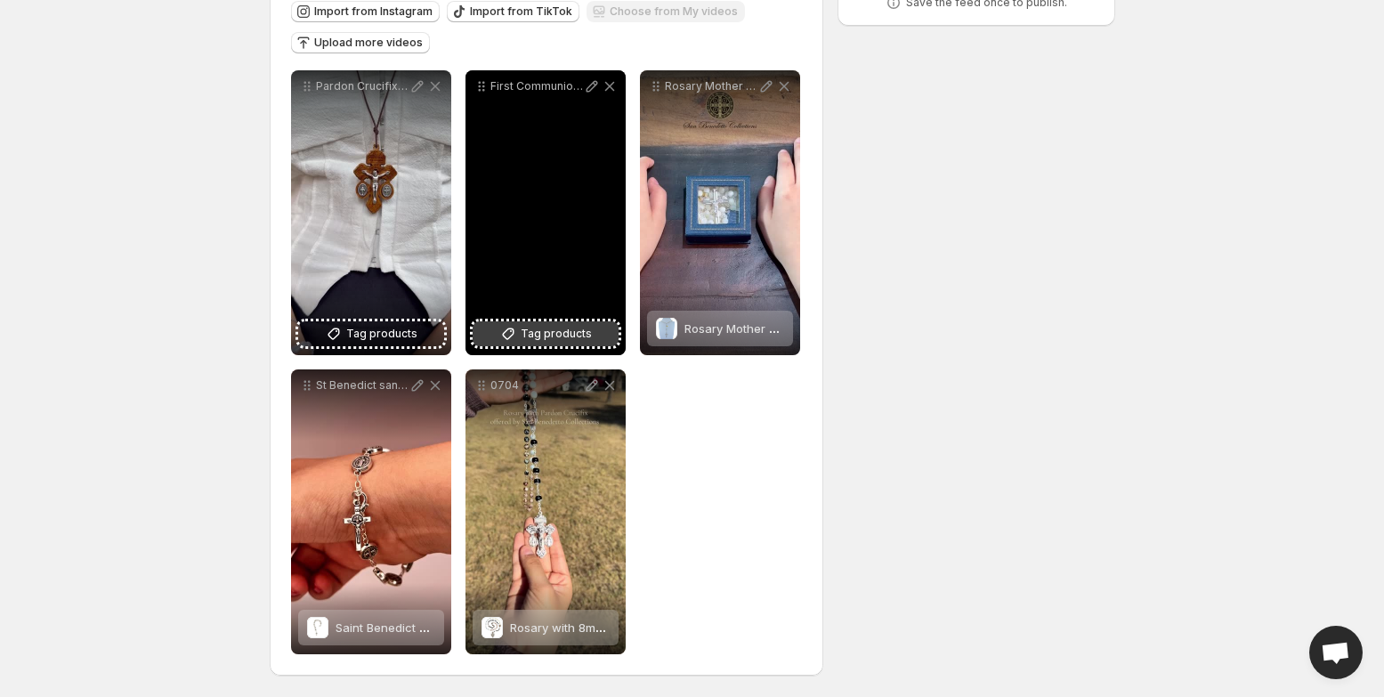
click at [531, 327] on span "Tag products" at bounding box center [556, 334] width 71 height 18
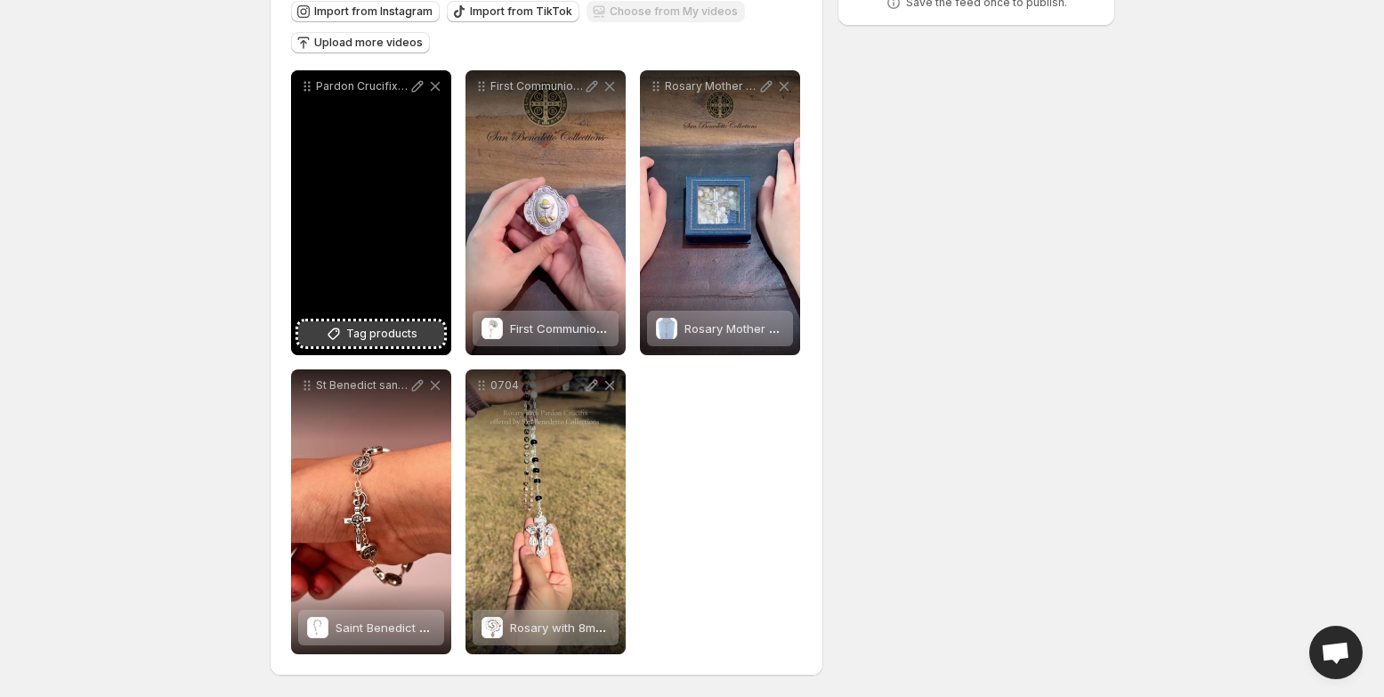
click at [372, 326] on span "Tag products" at bounding box center [381, 334] width 71 height 18
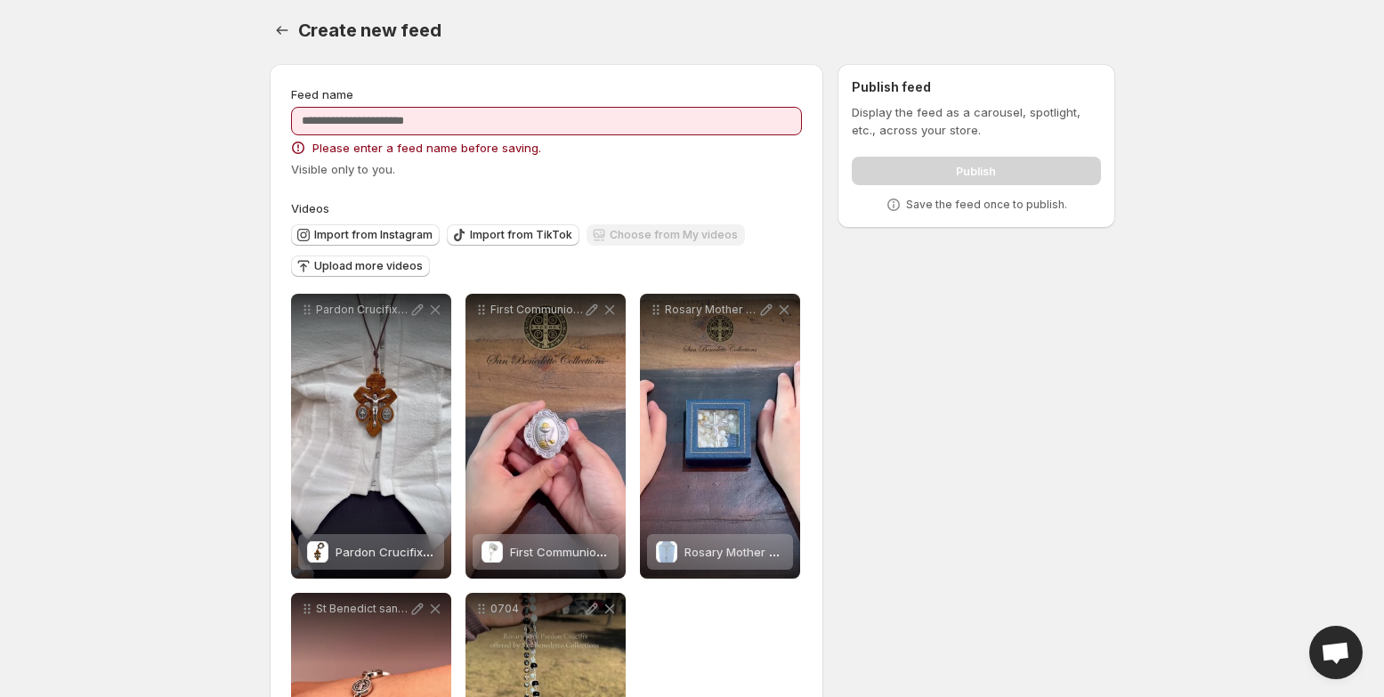
scroll to position [0, 0]
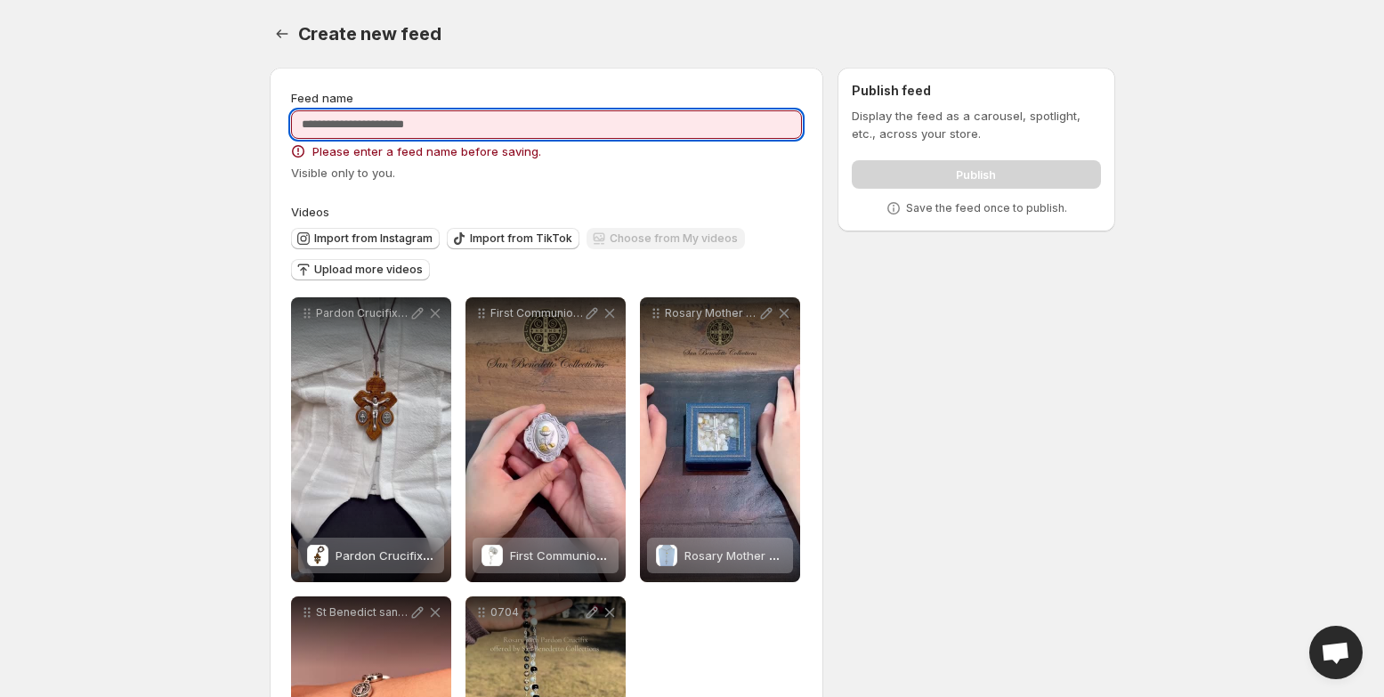
click at [349, 128] on input "Feed name" at bounding box center [547, 124] width 512 height 28
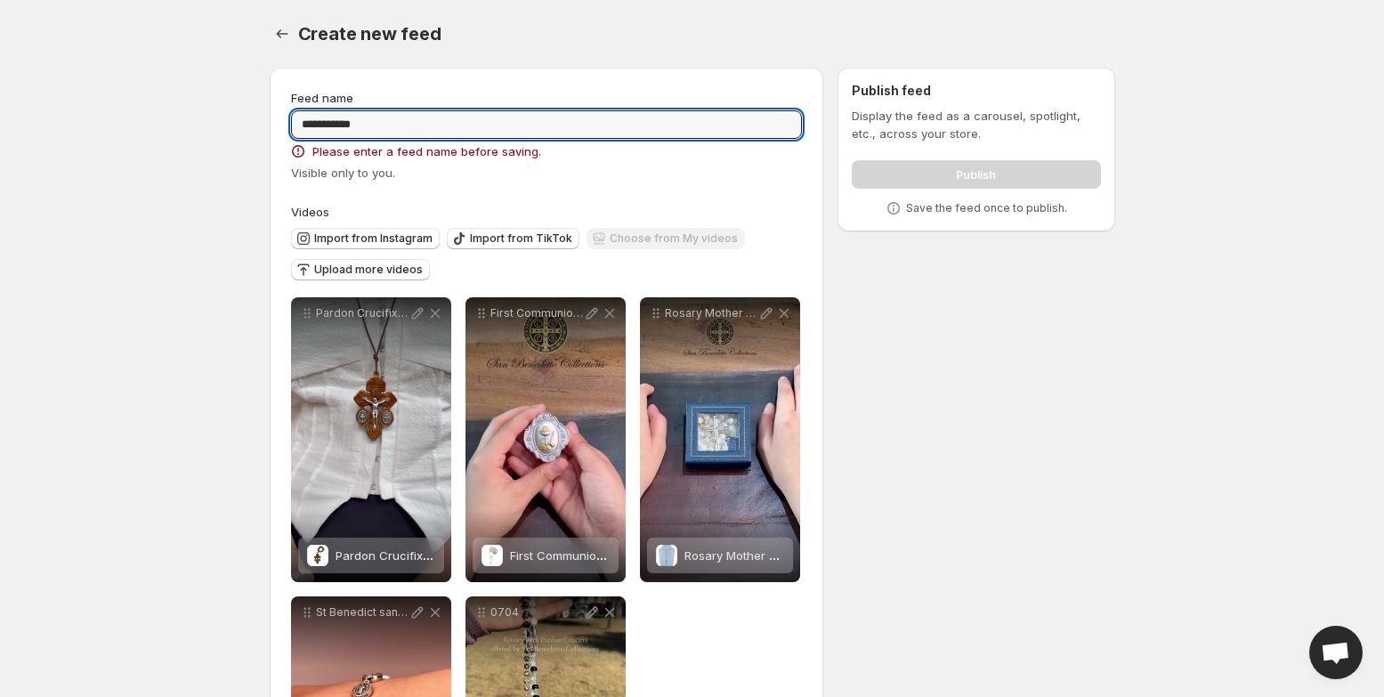
type input "**********"
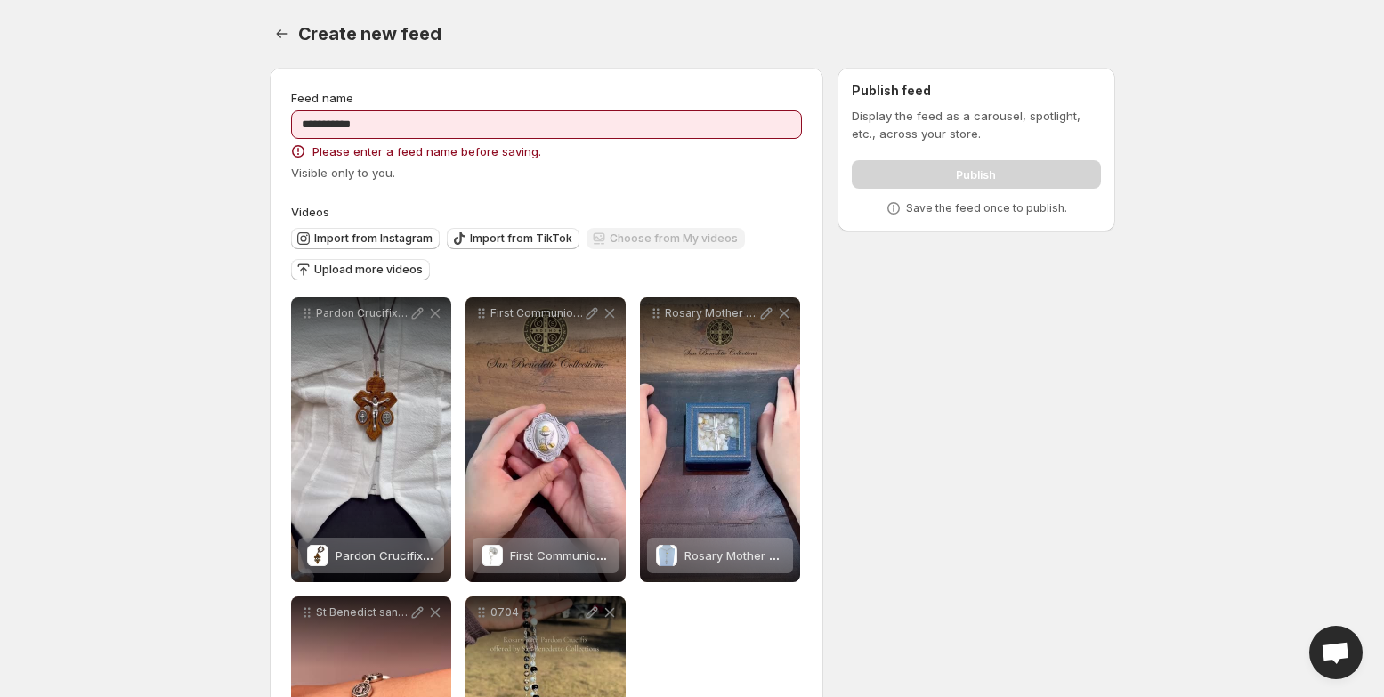
click at [620, 87] on div "**********" at bounding box center [547, 485] width 555 height 835
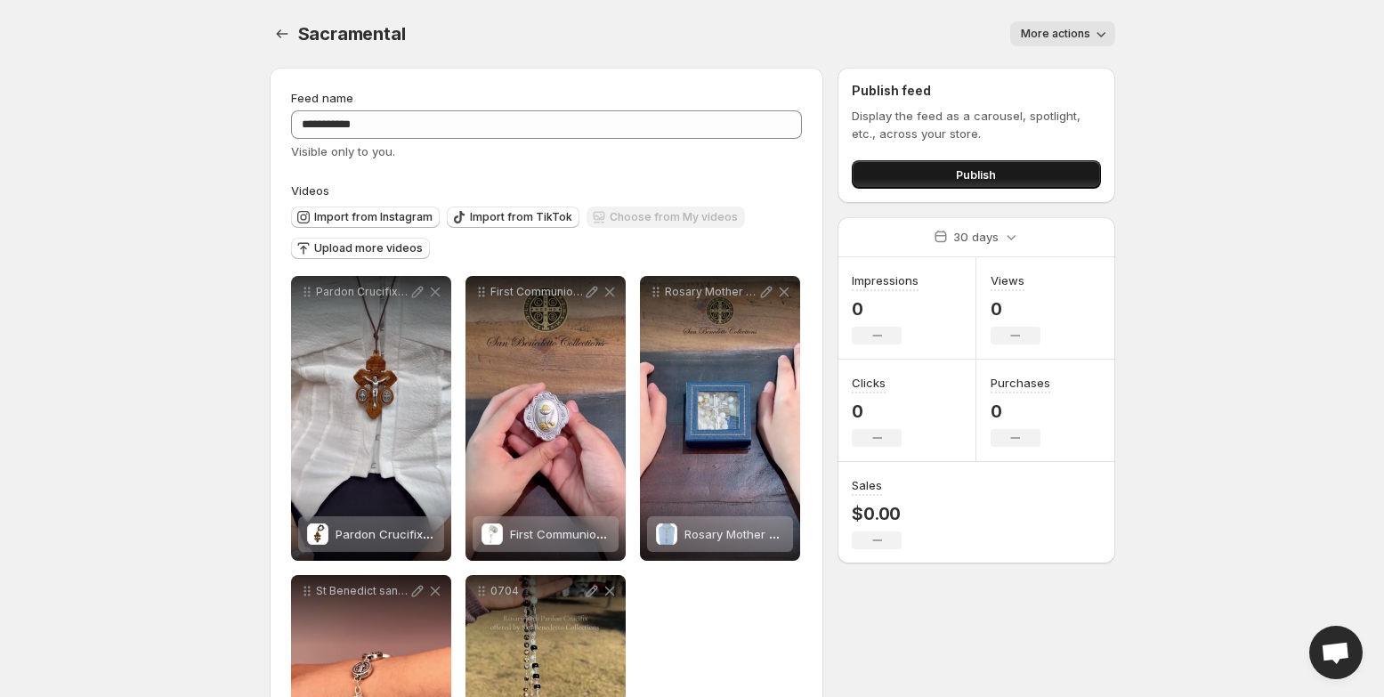
click at [959, 172] on span "Publish" at bounding box center [976, 175] width 40 height 18
